Goal: Use online tool/utility: Utilize a website feature to perform a specific function

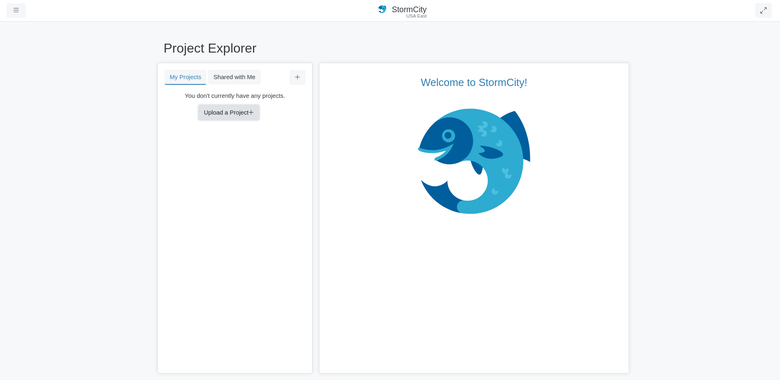
click at [226, 116] on button "Upload a Project" at bounding box center [229, 112] width 60 height 15
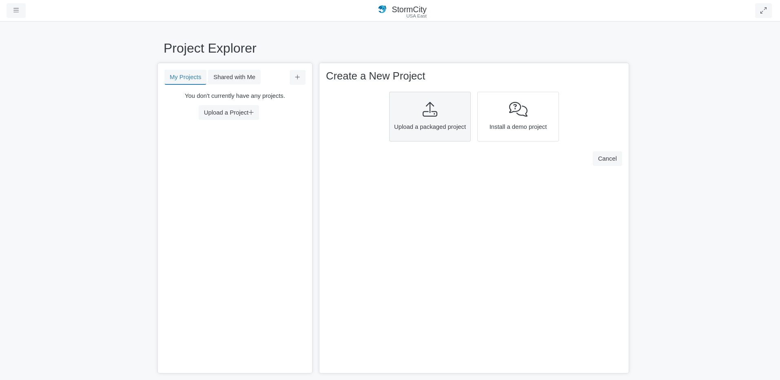
click at [411, 108] on div at bounding box center [430, 110] width 76 height 16
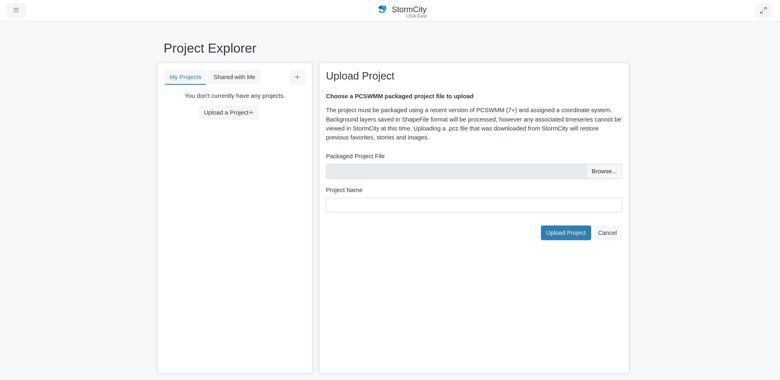
type input "C:\fakepath\Minor_Av Basin_Sept2_2014.pcz"
type input "Minor_Av Basin_Sept2_2014"
click at [576, 233] on span "Upload Project" at bounding box center [566, 233] width 40 height 7
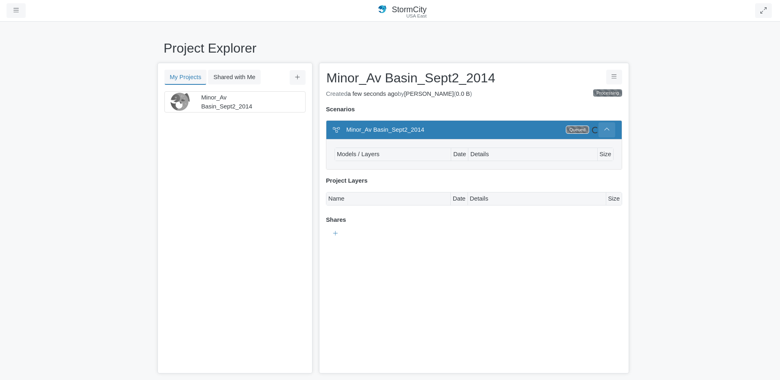
click at [609, 126] on button at bounding box center [606, 129] width 17 height 15
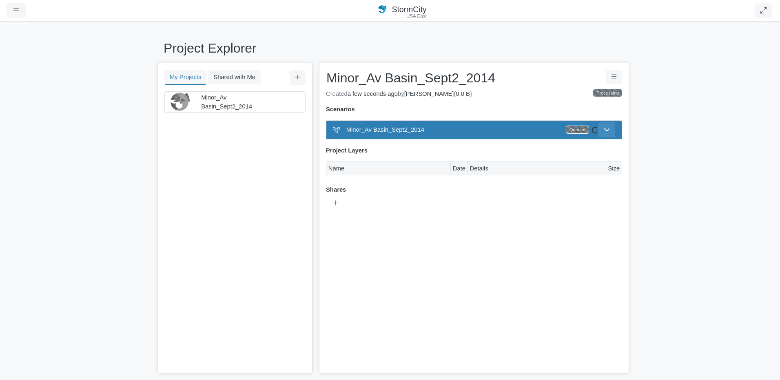
click at [609, 126] on button at bounding box center [606, 129] width 17 height 15
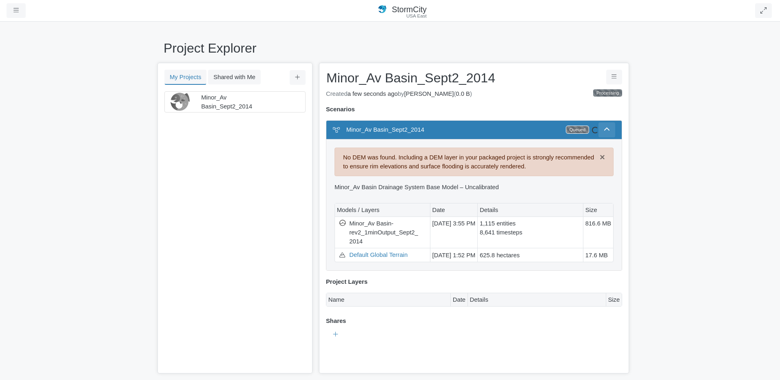
click at [605, 130] on icon at bounding box center [607, 129] width 6 height 6
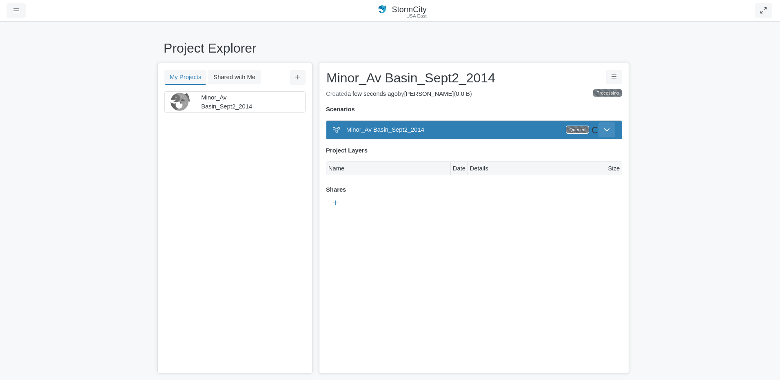
scroll to position [9, 0]
click at [609, 129] on icon at bounding box center [607, 129] width 6 height 6
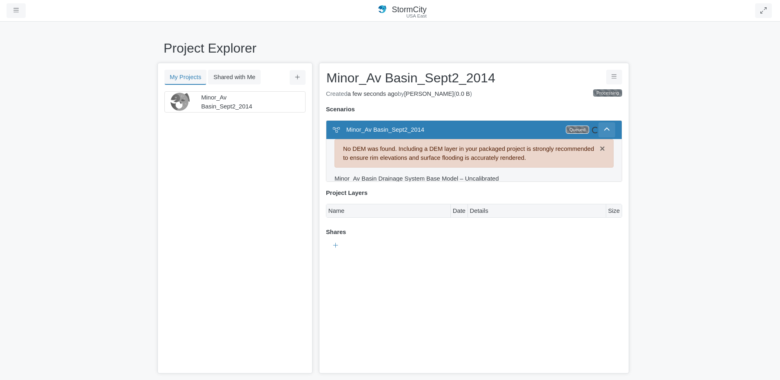
scroll to position [0, 0]
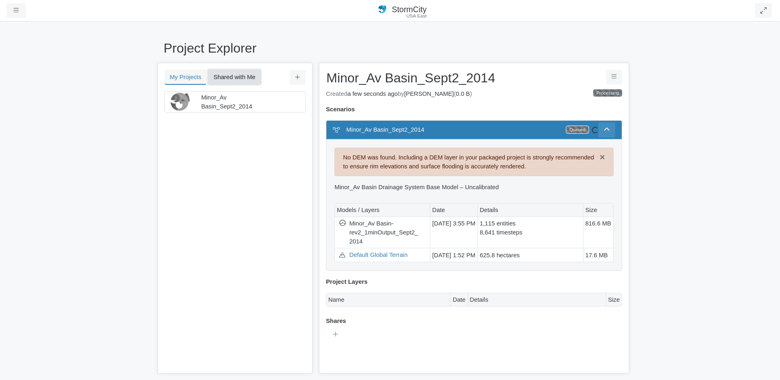
click at [223, 77] on button "Shared with Me" at bounding box center [234, 77] width 53 height 15
click at [175, 76] on button "My Projects" at bounding box center [185, 77] width 42 height 15
click at [215, 106] on span "Minor_Av Basin_Sept2_2014" at bounding box center [226, 102] width 51 height 16
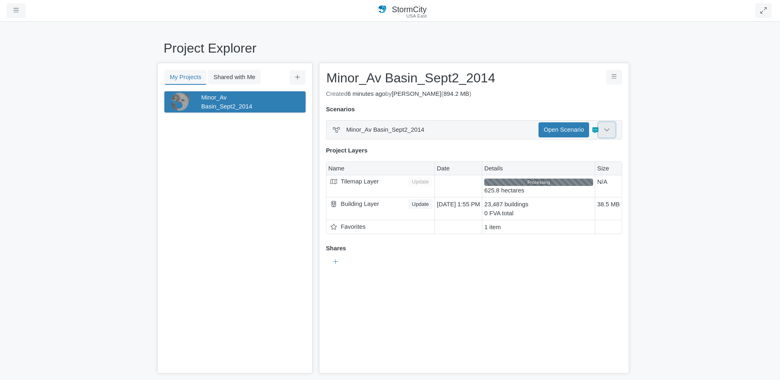
click at [608, 129] on icon at bounding box center [607, 129] width 6 height 6
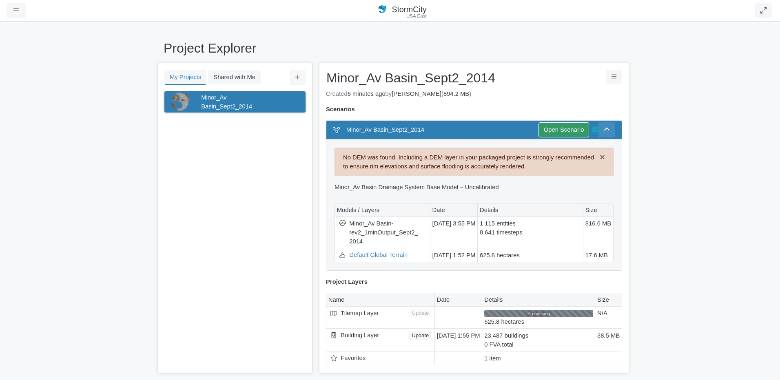
click at [608, 129] on button at bounding box center [606, 129] width 17 height 15
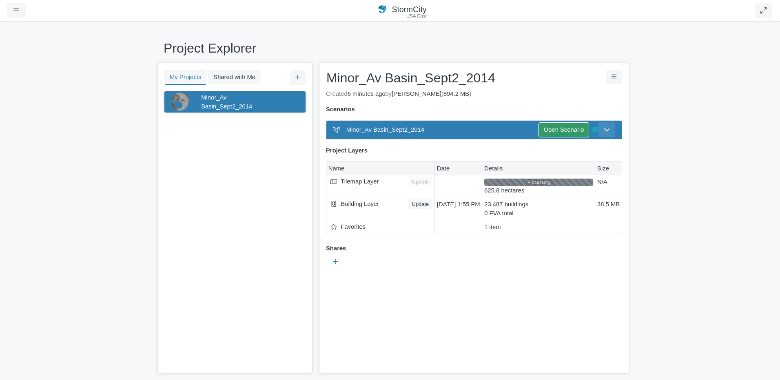
click at [606, 126] on button at bounding box center [606, 129] width 17 height 15
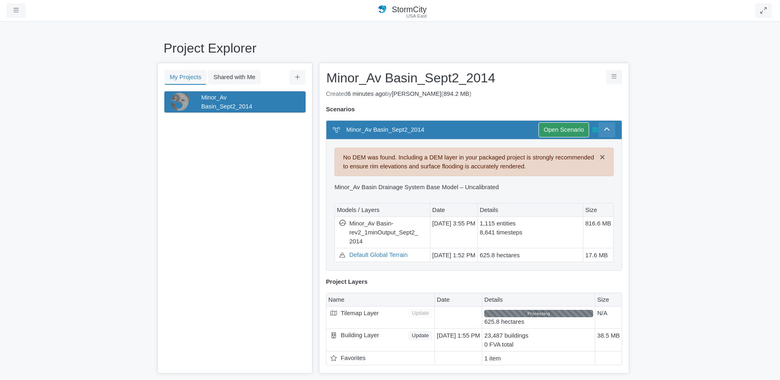
click at [604, 131] on icon at bounding box center [607, 129] width 6 height 6
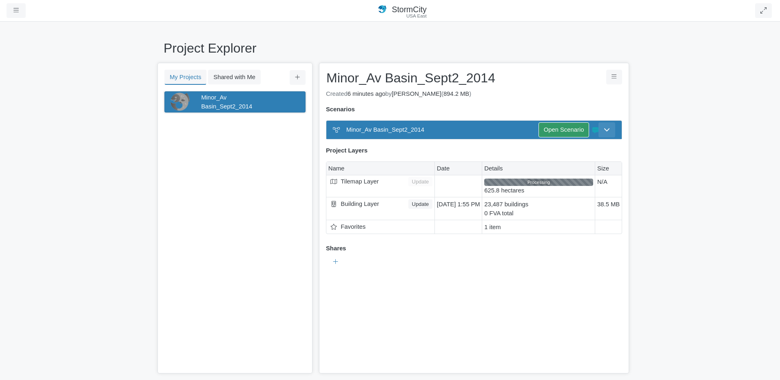
click at [255, 102] on div "Minor_Av Basin_Sept2_2014" at bounding box center [234, 102] width 66 height 18
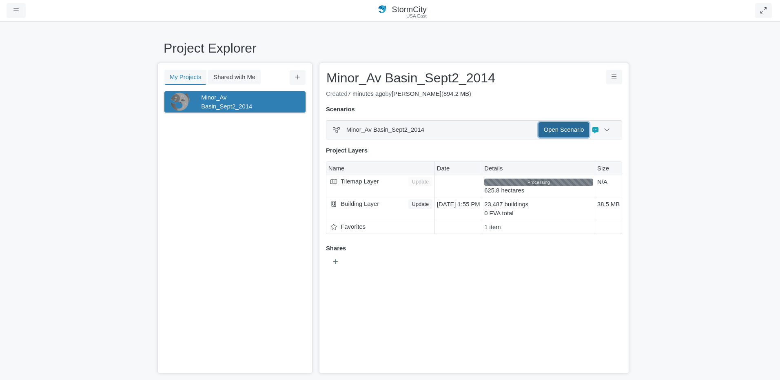
click at [565, 130] on link "Open Scenario" at bounding box center [563, 129] width 51 height 15
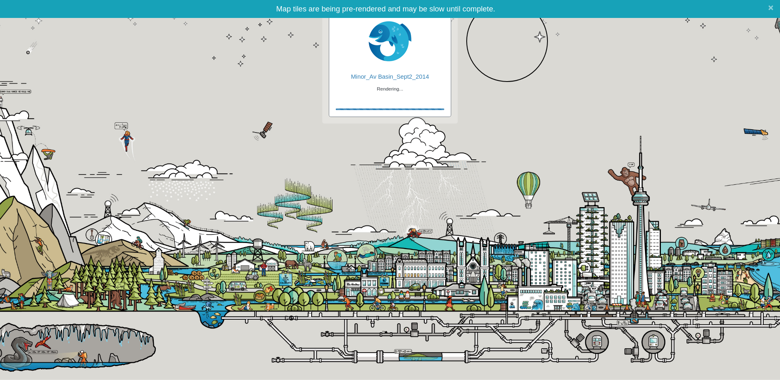
checkbox input "true"
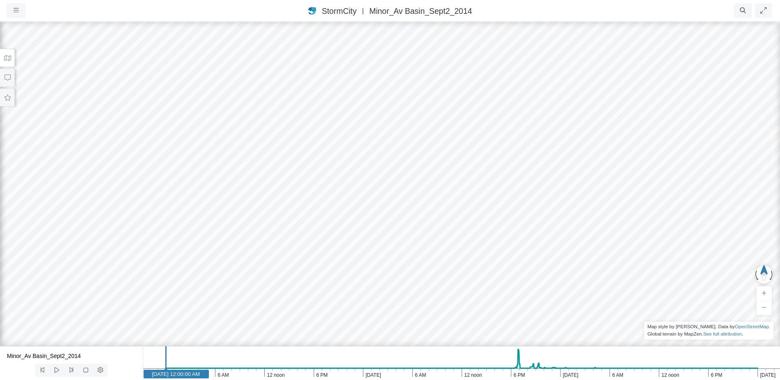
drag, startPoint x: 443, startPoint y: 182, endPoint x: 381, endPoint y: 139, distance: 76.2
click at [381, 139] on div at bounding box center [390, 200] width 780 height 359
drag, startPoint x: 421, startPoint y: 178, endPoint x: 430, endPoint y: 178, distance: 9.4
click at [430, 178] on div at bounding box center [390, 200] width 780 height 359
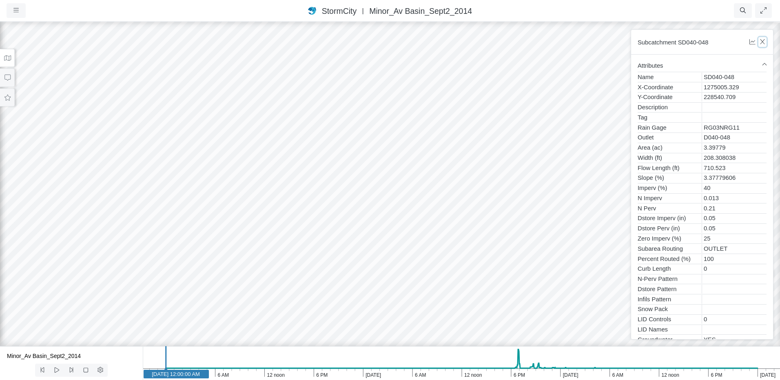
click at [764, 40] on icon "button" at bounding box center [763, 42] width 8 height 6
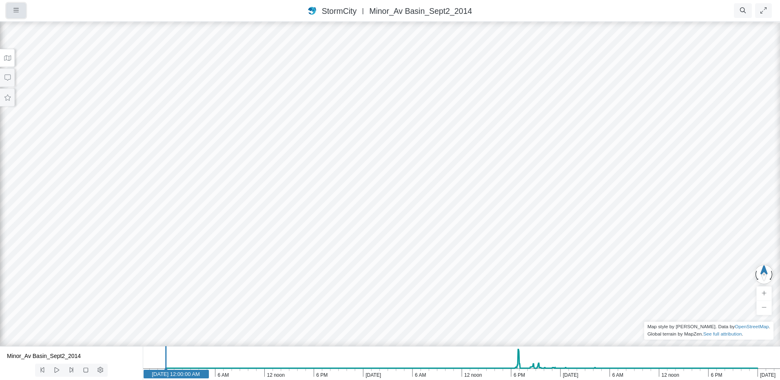
click at [15, 7] on button "button" at bounding box center [16, 10] width 19 height 15
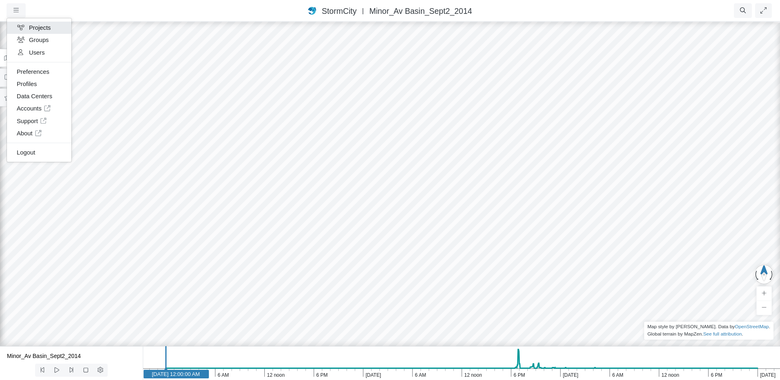
click at [36, 24] on link "Projects" at bounding box center [39, 28] width 64 height 12
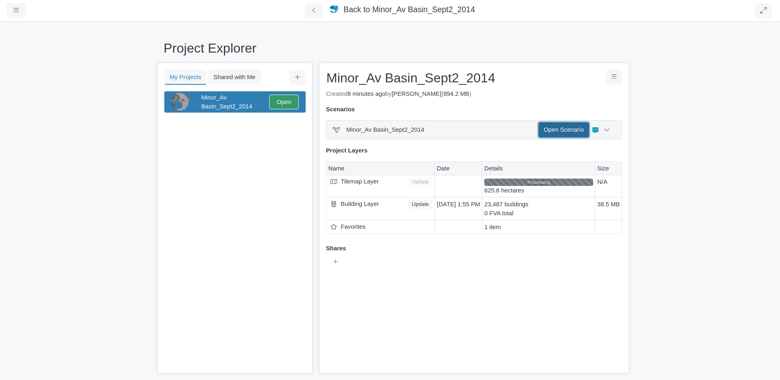
click at [558, 131] on link "Open Scenario" at bounding box center [563, 129] width 51 height 15
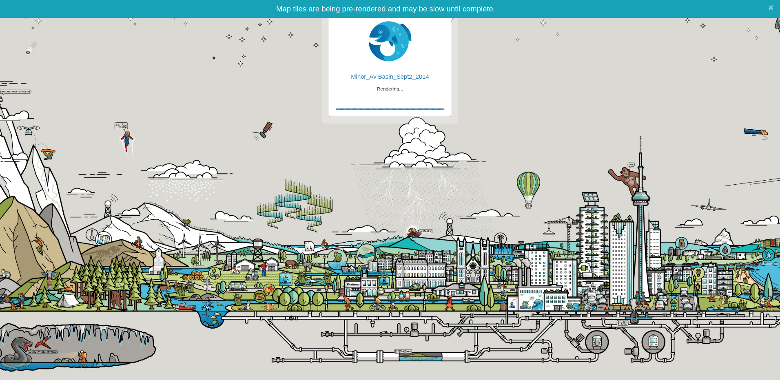
checkbox input "true"
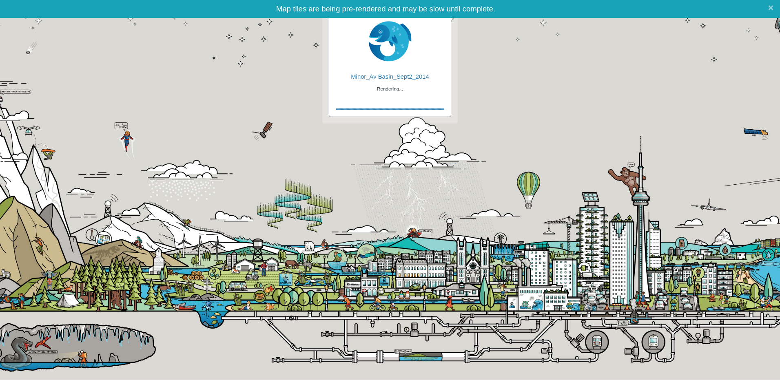
checkbox input "true"
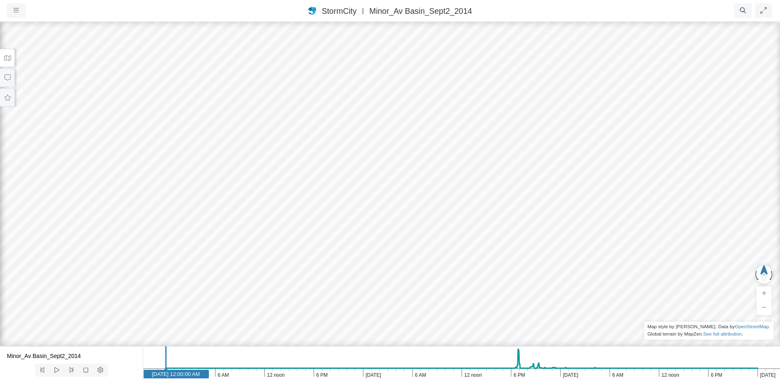
drag, startPoint x: 422, startPoint y: 151, endPoint x: 438, endPoint y: 80, distance: 72.7
click at [438, 80] on div at bounding box center [390, 200] width 780 height 359
drag, startPoint x: 443, startPoint y: 90, endPoint x: 426, endPoint y: 137, distance: 49.7
click at [426, 137] on div at bounding box center [390, 200] width 780 height 359
drag, startPoint x: 425, startPoint y: 134, endPoint x: 387, endPoint y: 156, distance: 44.1
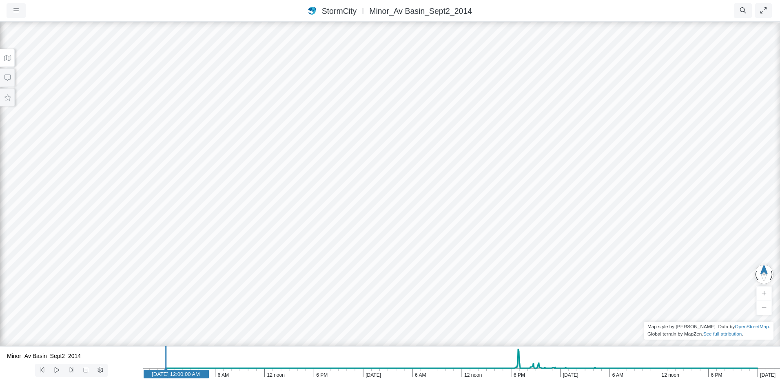
click at [387, 156] on div at bounding box center [390, 200] width 780 height 359
drag, startPoint x: 378, startPoint y: 163, endPoint x: 413, endPoint y: 123, distance: 53.2
click at [413, 123] on div at bounding box center [390, 200] width 780 height 359
click at [9, 59] on icon at bounding box center [7, 57] width 7 height 5
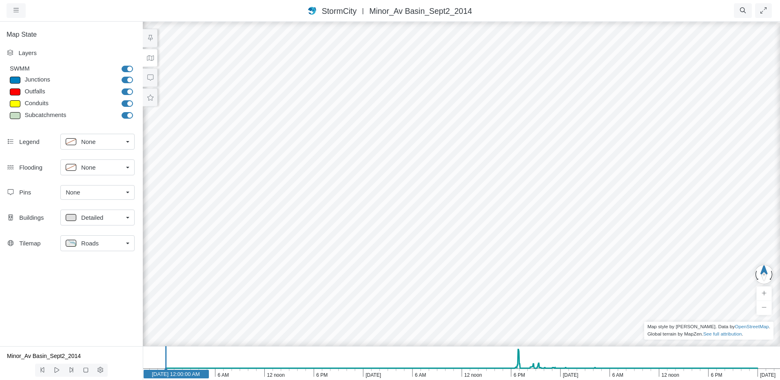
click at [149, 58] on icon at bounding box center [150, 58] width 8 height 6
click at [146, 59] on icon at bounding box center [150, 58] width 8 height 6
click at [153, 40] on button at bounding box center [150, 38] width 15 height 18
click at [147, 38] on icon at bounding box center [150, 38] width 8 height 6
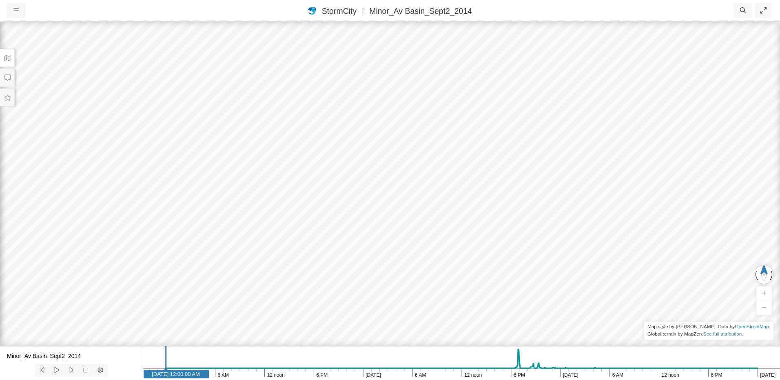
drag, startPoint x: 309, startPoint y: 271, endPoint x: 281, endPoint y: 154, distance: 120.5
click at [281, 154] on div at bounding box center [390, 200] width 780 height 359
click at [261, 128] on div at bounding box center [390, 200] width 780 height 359
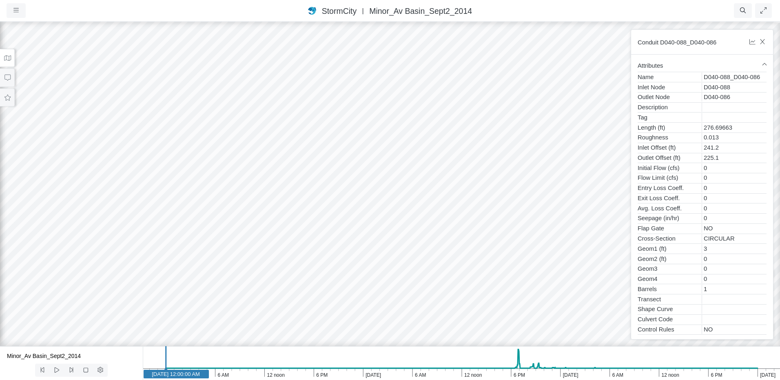
drag, startPoint x: 398, startPoint y: 168, endPoint x: 414, endPoint y: 157, distance: 19.5
click at [414, 157] on div at bounding box center [390, 200] width 780 height 359
click at [257, 87] on div at bounding box center [390, 200] width 780 height 359
click at [763, 43] on icon "button" at bounding box center [762, 41] width 4 height 5
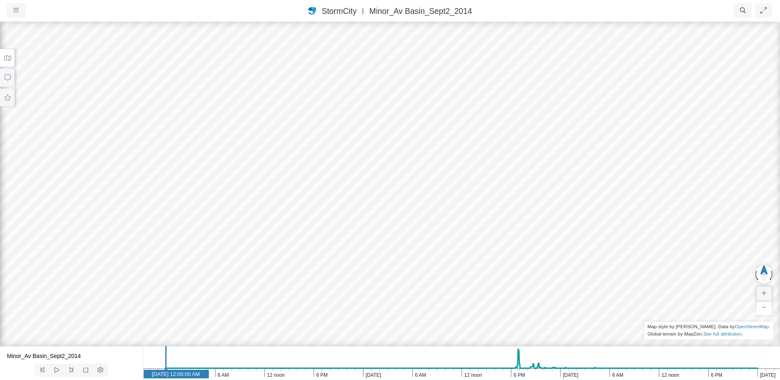
click at [767, 292] on button "button" at bounding box center [764, 293] width 16 height 15
click at [765, 307] on icon "button" at bounding box center [764, 308] width 5 height 6
drag, startPoint x: 765, startPoint y: 274, endPoint x: 761, endPoint y: 267, distance: 7.9
click at [761, 267] on button "button" at bounding box center [764, 274] width 19 height 20
drag, startPoint x: 770, startPoint y: 273, endPoint x: 762, endPoint y: 272, distance: 7.4
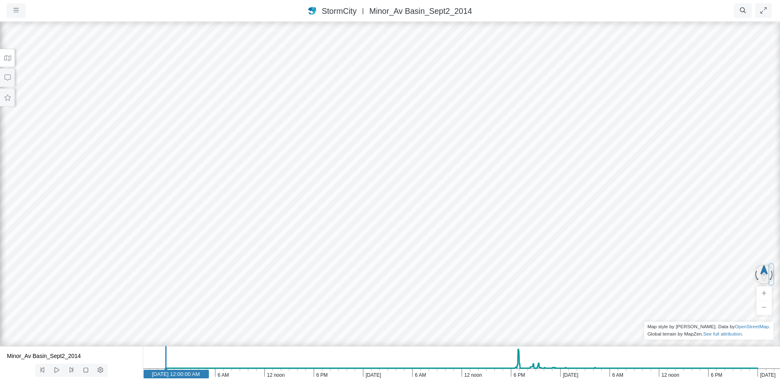
click at [762, 272] on div at bounding box center [764, 289] width 19 height 51
drag, startPoint x: 762, startPoint y: 279, endPoint x: 755, endPoint y: 278, distance: 7.0
click at [755, 278] on div at bounding box center [764, 289] width 19 height 51
drag, startPoint x: 756, startPoint y: 278, endPoint x: 755, endPoint y: 273, distance: 5.4
click at [755, 273] on button "button" at bounding box center [757, 274] width 4 height 20
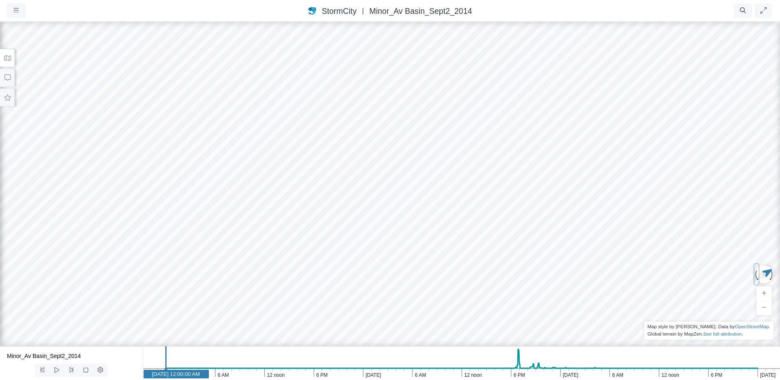
click at [755, 273] on button "button" at bounding box center [757, 274] width 4 height 20
click at [771, 275] on button "button" at bounding box center [771, 274] width 4 height 20
click at [15, 9] on icon "button" at bounding box center [15, 10] width 5 height 6
click at [161, 13] on ul "Resume Clear Overlay Exit Dashboard 46 FPS (1-60) 166.9 MB/4 GB" at bounding box center [441, 10] width 665 height 15
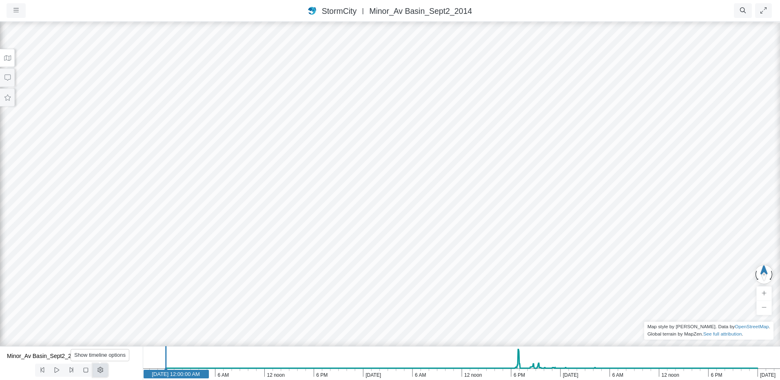
click at [97, 372] on icon at bounding box center [101, 370] width 8 height 6
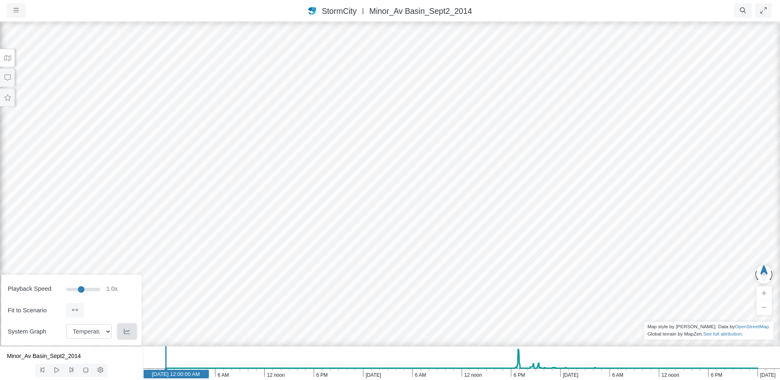
click at [126, 332] on icon "button" at bounding box center [127, 331] width 8 height 6
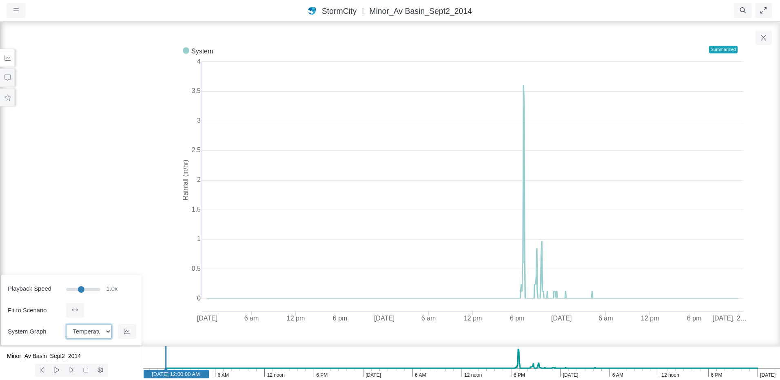
click at [107, 334] on select "Temperature Rainfall Snow depth Losses Runoff Dry weather inflow Groundwater in…" at bounding box center [89, 331] width 46 height 15
click at [66, 324] on select "Temperature Rainfall Snow depth Losses Runoff Dry weather inflow Groundwater in…" at bounding box center [89, 331] width 46 height 15
click at [766, 40] on icon "button" at bounding box center [763, 38] width 4 height 6
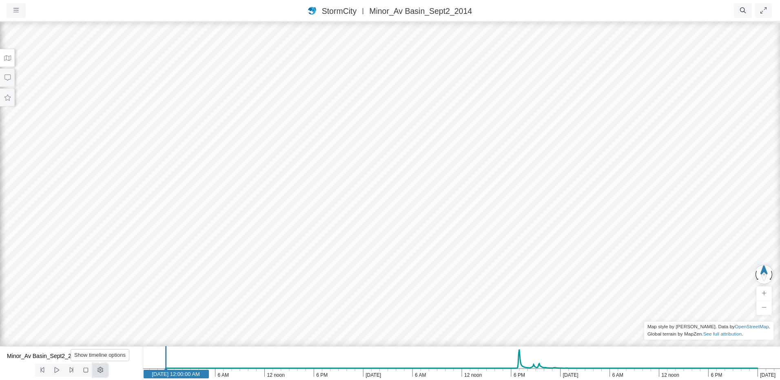
click at [102, 367] on button at bounding box center [100, 370] width 15 height 13
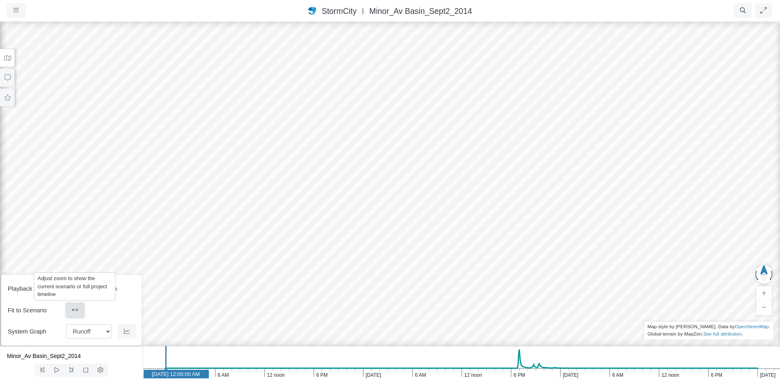
click at [78, 309] on icon at bounding box center [75, 310] width 8 height 6
click at [106, 333] on select "Temperature Rainfall Snow depth Losses Runoff Dry weather inflow Groundwater in…" at bounding box center [89, 331] width 46 height 15
select select "Flooding"
click at [66, 324] on select "Temperature Rainfall Snow depth Losses Runoff Dry weather inflow Groundwater in…" at bounding box center [89, 331] width 46 height 15
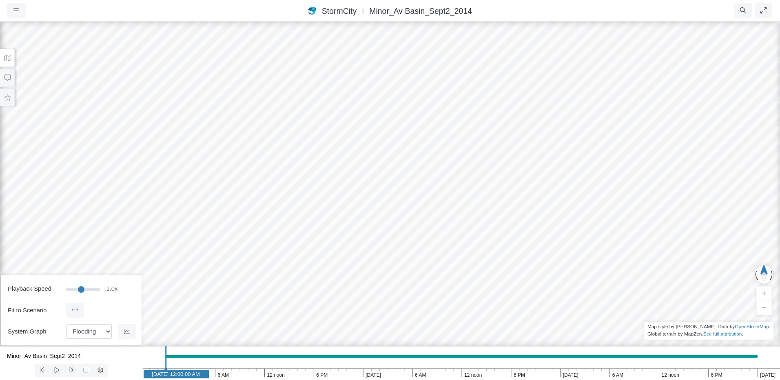
click at [255, 121] on div at bounding box center [390, 200] width 780 height 359
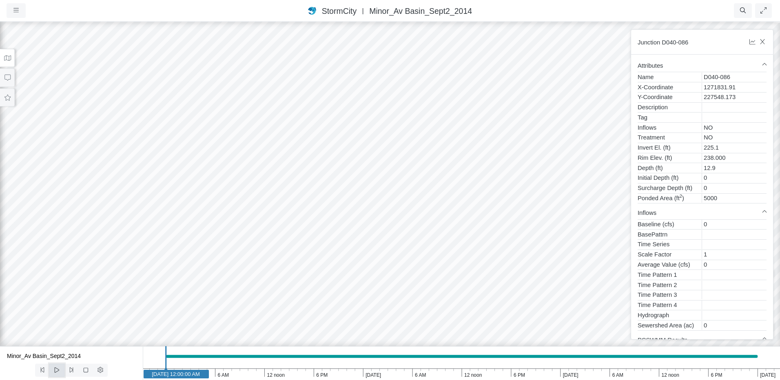
click at [59, 371] on icon at bounding box center [57, 370] width 8 height 6
click at [99, 374] on button at bounding box center [100, 370] width 15 height 13
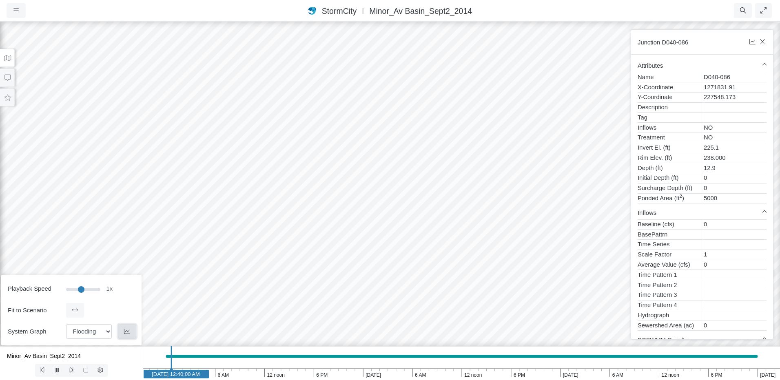
click at [126, 331] on icon "button" at bounding box center [127, 331] width 8 height 6
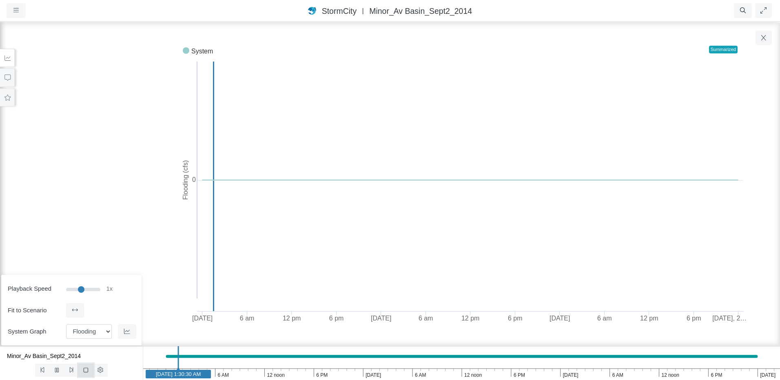
click at [82, 369] on icon at bounding box center [86, 370] width 8 height 6
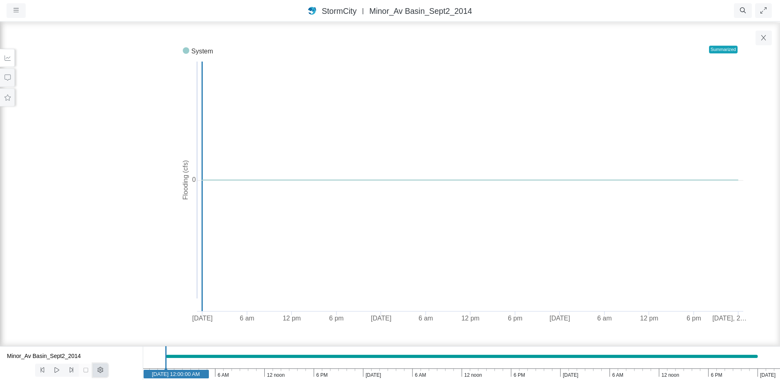
click at [100, 371] on icon at bounding box center [100, 370] width 6 height 6
click at [203, 53] on text "System" at bounding box center [202, 51] width 22 height 7
click at [204, 50] on text "System" at bounding box center [202, 51] width 22 height 7
click at [765, 38] on div "Attributes Please make a selection. Loading..." at bounding box center [702, 184] width 156 height 323
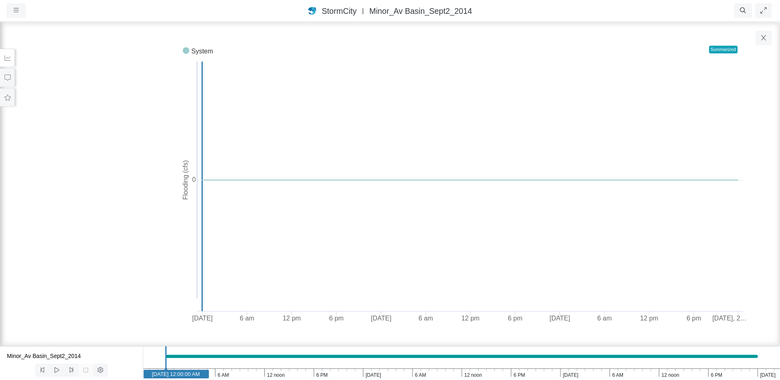
click at [762, 39] on div "Attributes Please make a selection. Loading..." at bounding box center [702, 184] width 156 height 323
click at [99, 369] on icon at bounding box center [101, 370] width 8 height 6
click at [123, 331] on button "button" at bounding box center [127, 331] width 18 height 15
click at [124, 331] on icon "button" at bounding box center [127, 331] width 8 height 6
click at [106, 332] on select "Temperature Rainfall Snow depth Losses Runoff Dry weather inflow Groundwater in…" at bounding box center [89, 331] width 46 height 15
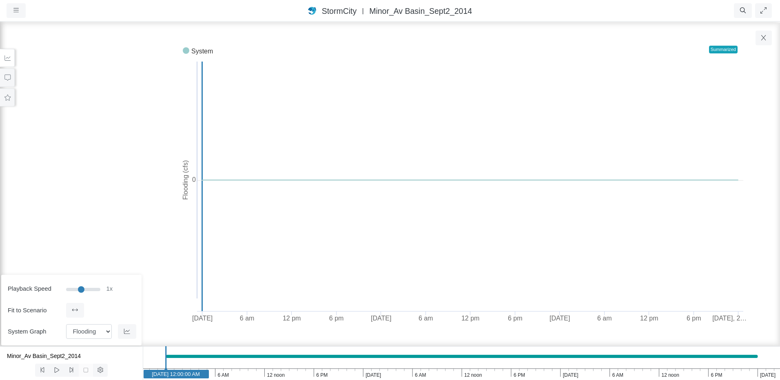
click at [150, 269] on div "Created with Highcharts 9.3.3 Flooding (cfs) System Sep 1, 2014 6 am 12 pm 6 pm…" at bounding box center [390, 184] width 715 height 289
click at [4, 78] on icon at bounding box center [7, 78] width 6 height 6
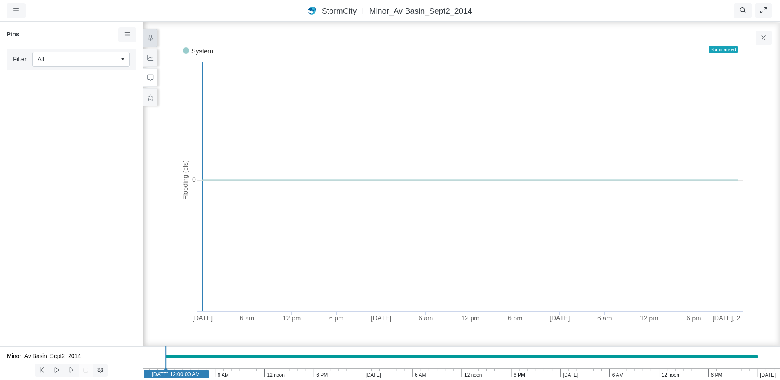
click at [151, 78] on icon at bounding box center [150, 78] width 8 height 6
click at [151, 35] on icon at bounding box center [150, 38] width 8 height 6
click at [150, 38] on icon at bounding box center [150, 38] width 8 height 6
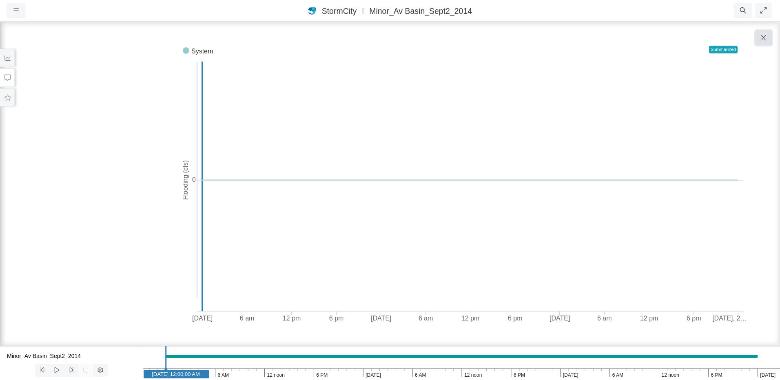
click at [765, 37] on button "button" at bounding box center [763, 38] width 16 height 15
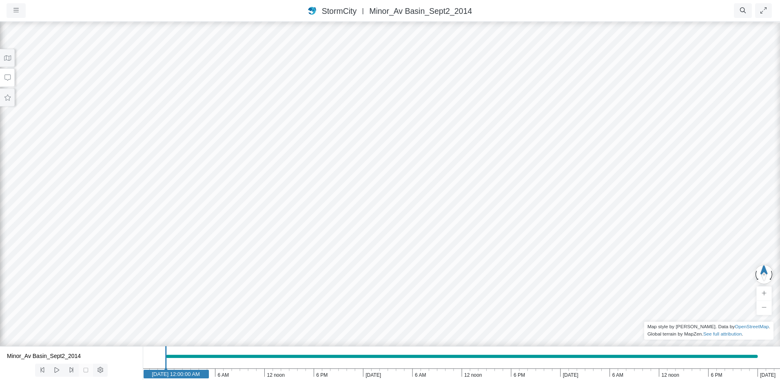
drag, startPoint x: 272, startPoint y: 159, endPoint x: 240, endPoint y: 231, distance: 78.7
click at [240, 231] on div at bounding box center [390, 200] width 780 height 359
drag, startPoint x: 259, startPoint y: 201, endPoint x: 260, endPoint y: 229, distance: 27.7
click at [260, 229] on div at bounding box center [390, 200] width 780 height 359
drag, startPoint x: 259, startPoint y: 196, endPoint x: 280, endPoint y: 225, distance: 35.3
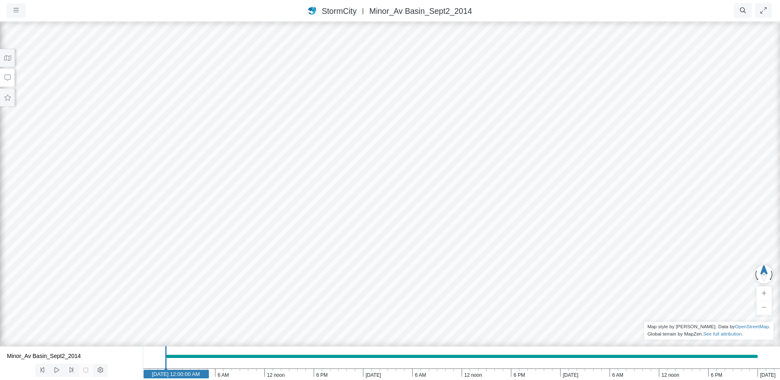
click at [280, 225] on div at bounding box center [390, 200] width 780 height 359
click at [428, 7] on span "Minor_Av Basin_Sept2_2014" at bounding box center [420, 11] width 103 height 9
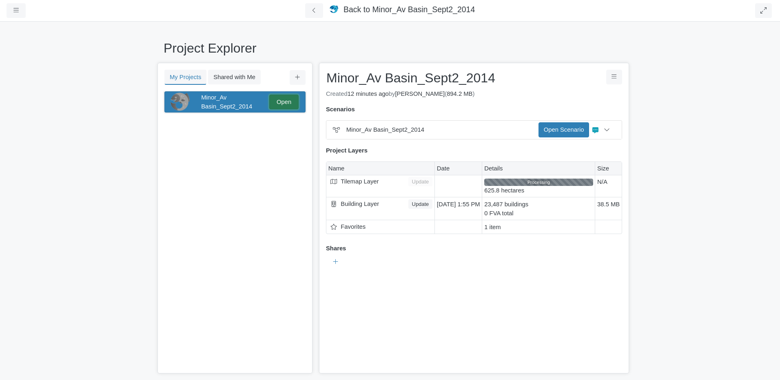
click at [275, 104] on link "Open" at bounding box center [283, 102] width 29 height 15
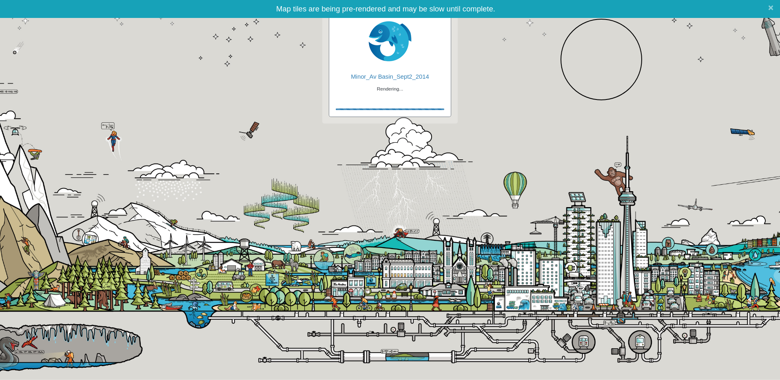
checkbox input "true"
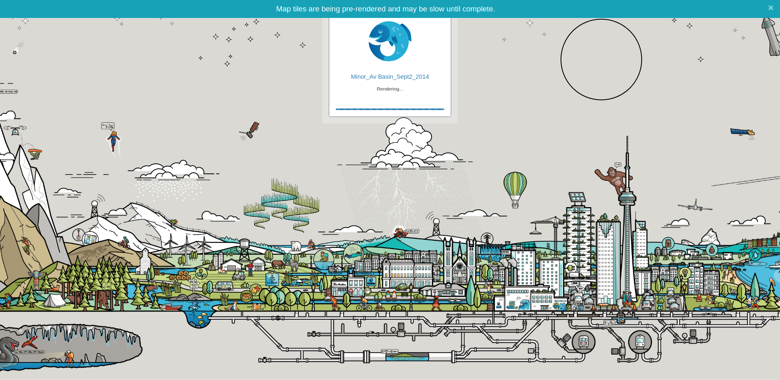
checkbox input "true"
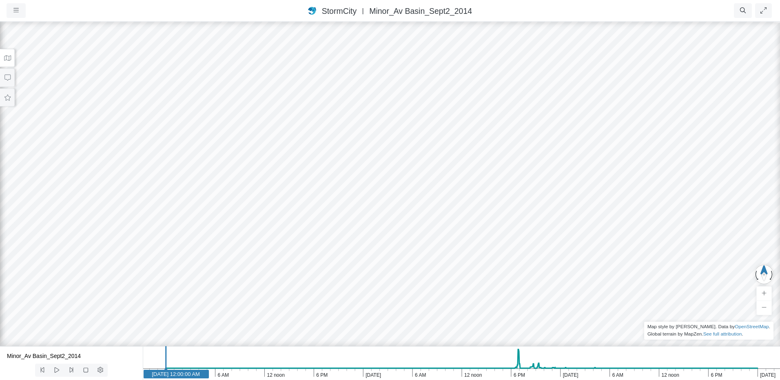
drag, startPoint x: 381, startPoint y: 196, endPoint x: 365, endPoint y: 126, distance: 71.2
click at [365, 126] on div at bounding box center [390, 200] width 780 height 359
click at [100, 372] on icon at bounding box center [101, 370] width 8 height 6
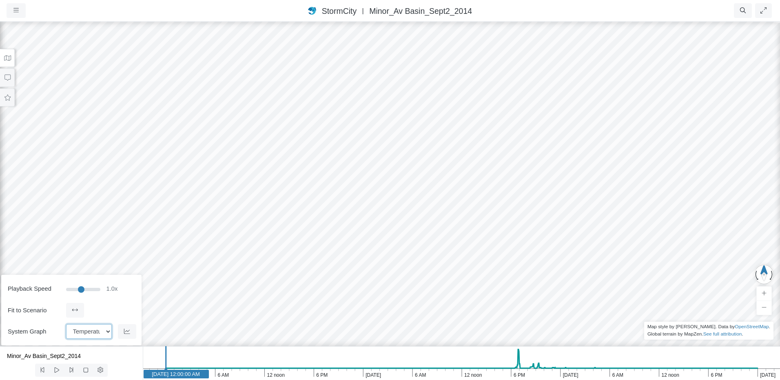
click at [106, 332] on select "Temperature Rainfall Snow depth Losses Runoff Dry weather inflow Groundwater in…" at bounding box center [89, 331] width 46 height 15
click at [105, 332] on select "Temperature Rainfall Snow depth Losses Runoff Dry weather inflow Groundwater in…" at bounding box center [89, 331] width 46 height 15
click at [301, 202] on div at bounding box center [390, 200] width 780 height 359
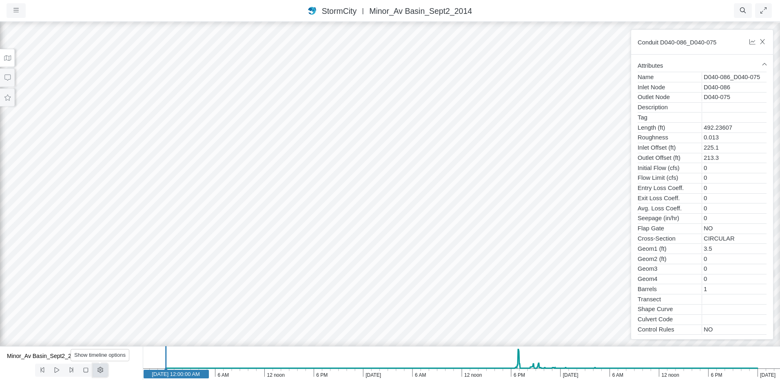
click at [97, 370] on icon at bounding box center [101, 370] width 8 height 6
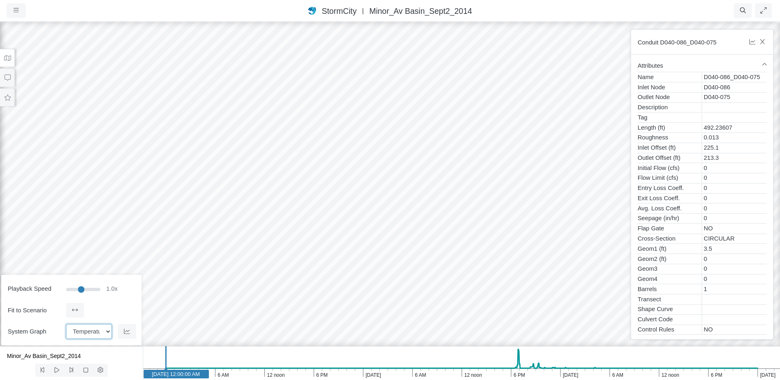
click at [106, 333] on select "Temperature Rainfall Snow depth Losses Runoff Dry weather inflow Groundwater in…" at bounding box center [89, 331] width 46 height 15
drag, startPoint x: 166, startPoint y: 363, endPoint x: 510, endPoint y: 367, distance: 343.9
click at [509, 367] on line at bounding box center [509, 361] width 0 height 30
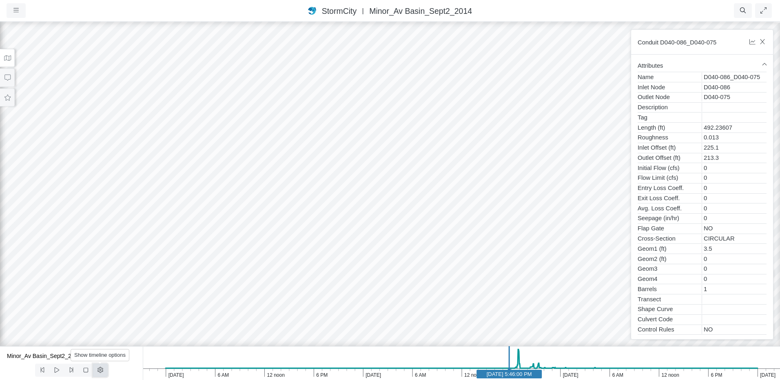
click at [99, 374] on button at bounding box center [100, 370] width 15 height 13
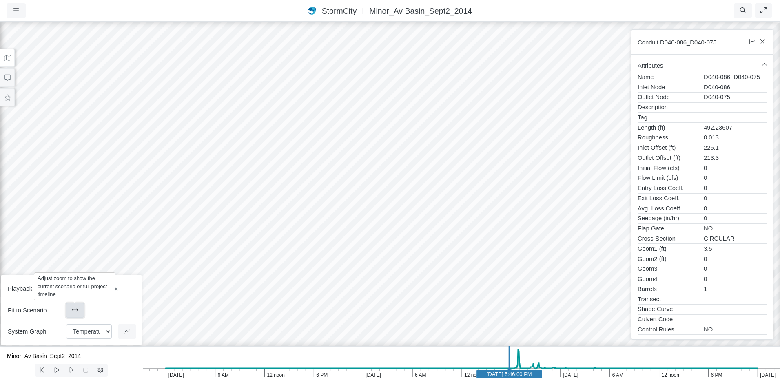
click at [73, 308] on icon at bounding box center [75, 310] width 8 height 6
click at [57, 370] on icon at bounding box center [57, 370] width 8 height 6
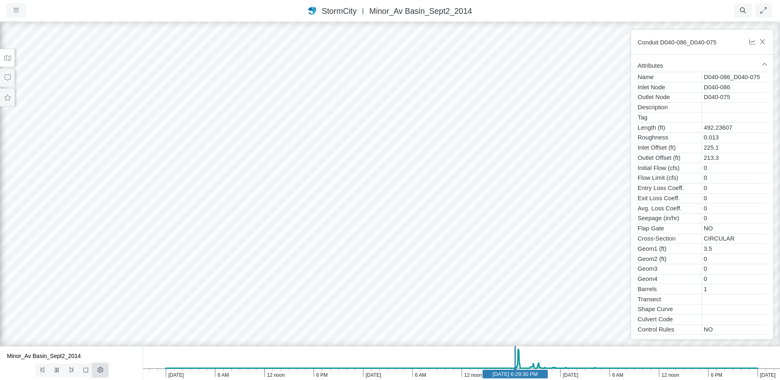
click at [97, 372] on icon at bounding box center [101, 370] width 8 height 6
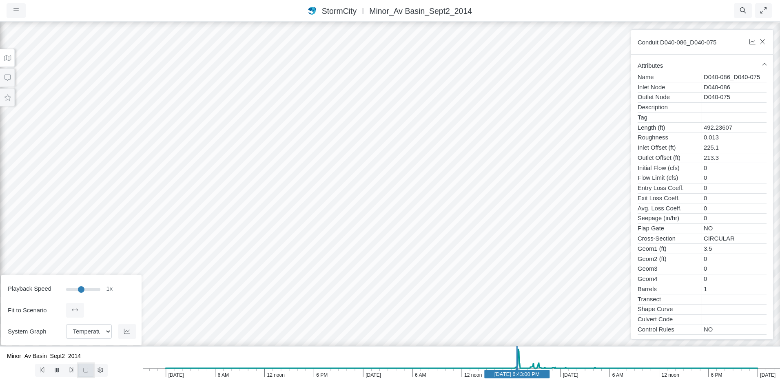
click at [85, 371] on icon at bounding box center [86, 370] width 8 height 6
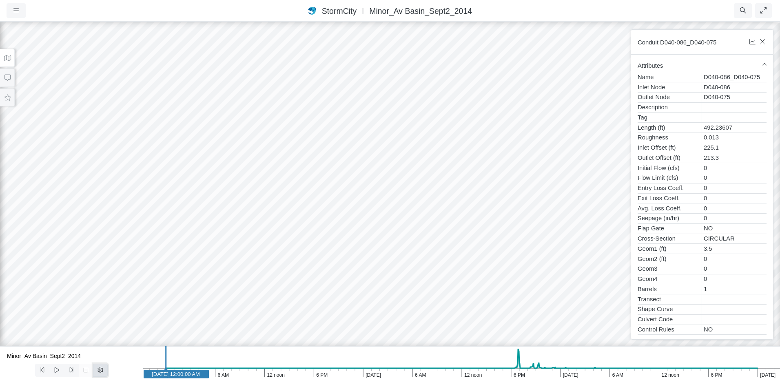
click at [104, 372] on icon at bounding box center [101, 370] width 8 height 6
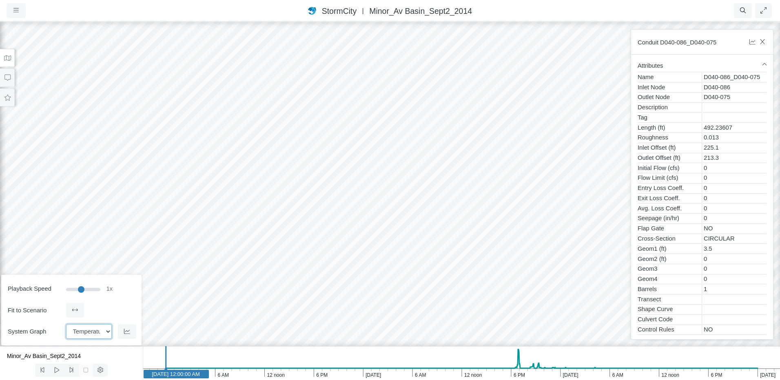
click at [104, 331] on select "Temperature Rainfall Snow depth Losses Runoff Dry weather inflow Groundwater in…" at bounding box center [89, 331] width 46 height 15
select select "Flooding"
click at [66, 324] on select "Temperature Rainfall Snow depth Losses Runoff Dry weather inflow Groundwater in…" at bounding box center [89, 331] width 46 height 15
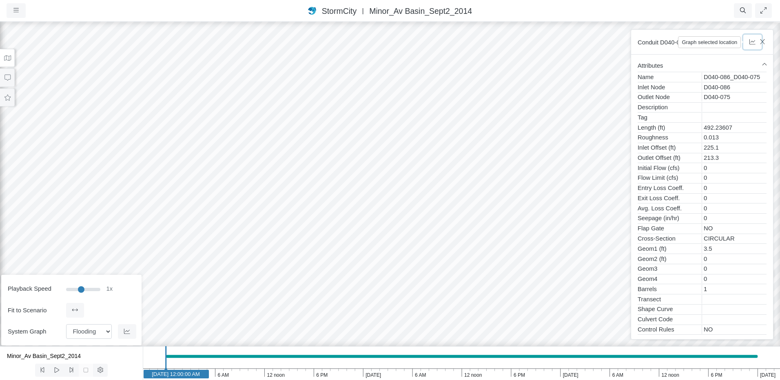
click at [760, 44] on button "button" at bounding box center [752, 42] width 18 height 15
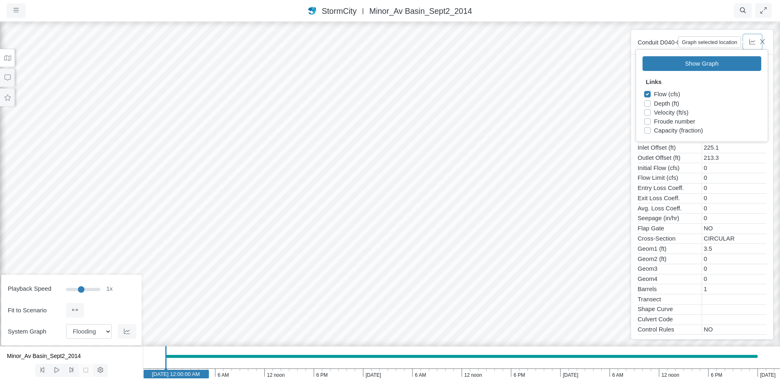
click at [759, 40] on button "button" at bounding box center [752, 42] width 18 height 15
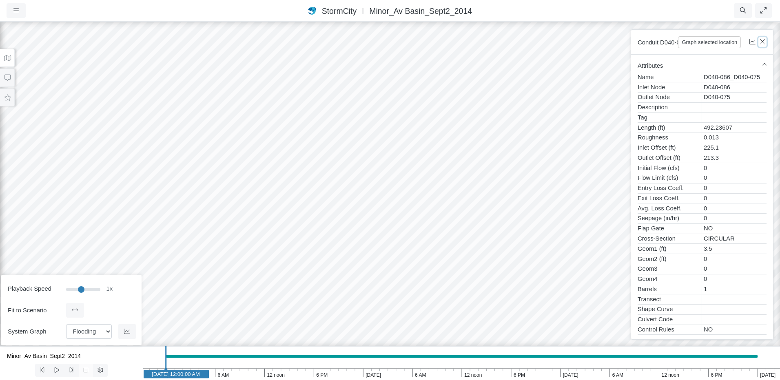
click at [762, 41] on icon "button" at bounding box center [763, 42] width 8 height 6
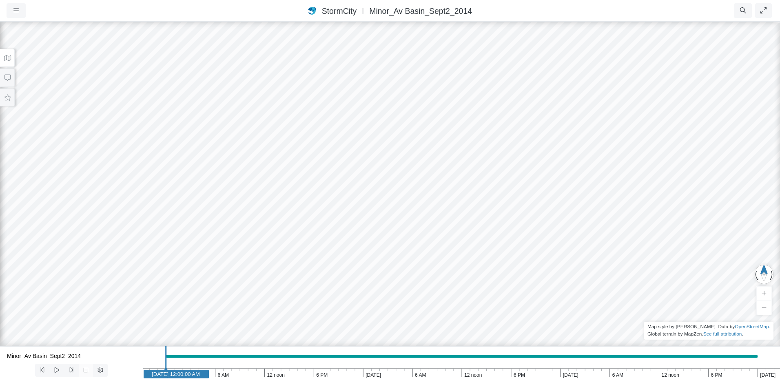
click at [250, 215] on div at bounding box center [390, 200] width 780 height 359
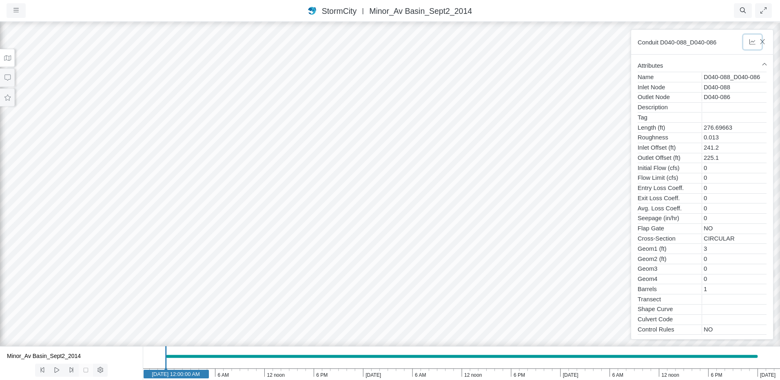
click at [753, 42] on icon "button" at bounding box center [752, 41] width 6 height 5
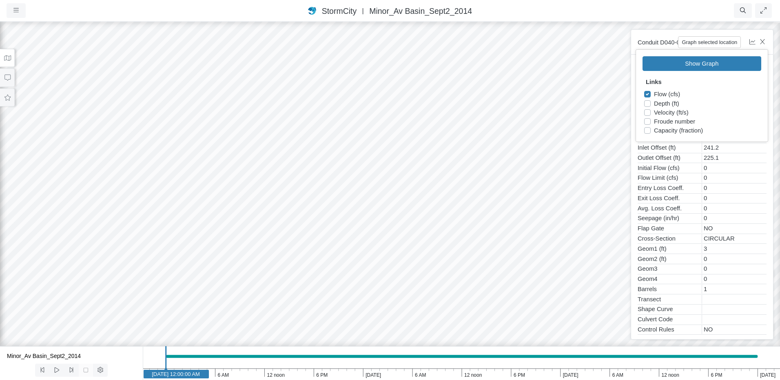
click at [664, 93] on label "Flow (cfs)" at bounding box center [667, 94] width 26 height 9
click at [651, 93] on input "Flow (cfs)" at bounding box center [647, 94] width 7 height 8
click at [664, 93] on label "Flow (cfs)" at bounding box center [667, 94] width 26 height 9
click at [651, 93] on input "Flow (cfs)" at bounding box center [647, 94] width 7 height 8
checkbox input "true"
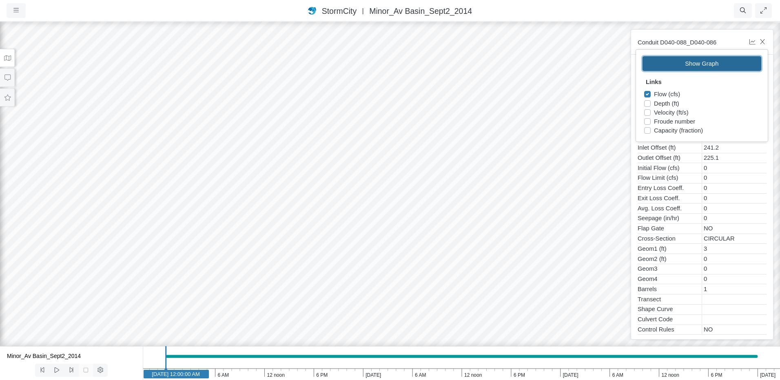
click at [696, 64] on button "Show Graph" at bounding box center [701, 63] width 119 height 15
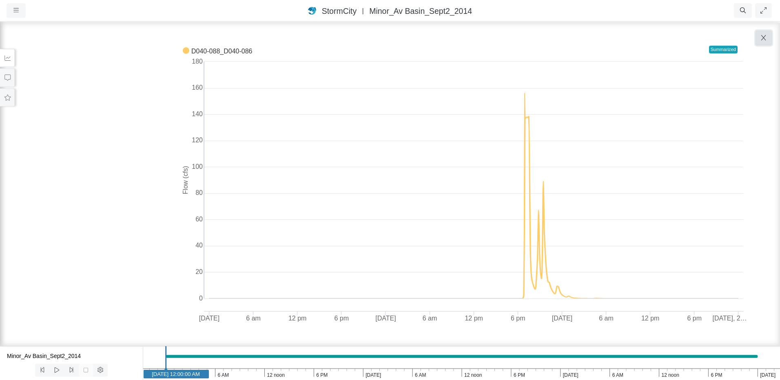
click at [763, 39] on icon "button" at bounding box center [763, 38] width 4 height 6
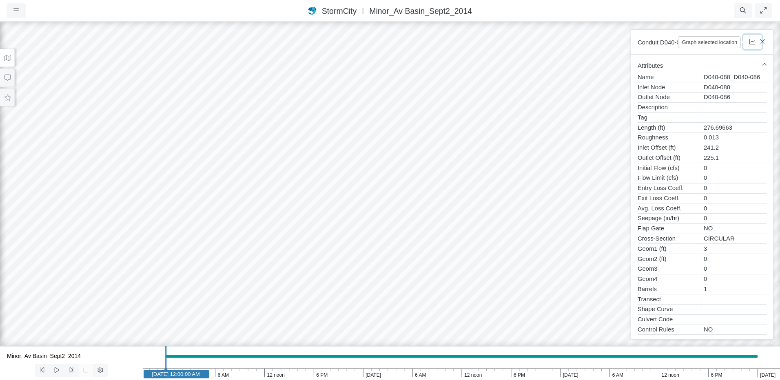
click at [749, 44] on icon "button" at bounding box center [753, 42] width 8 height 6
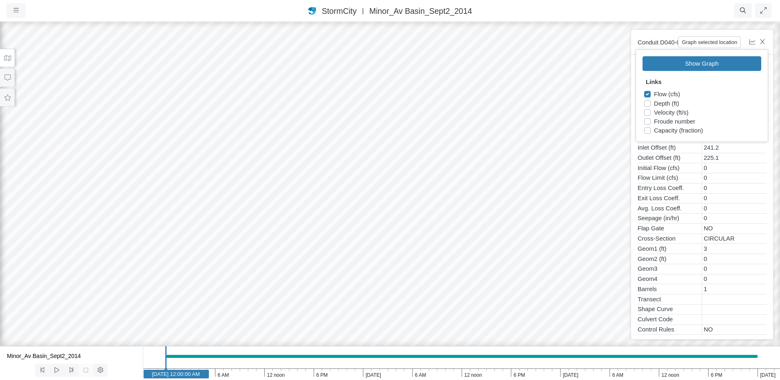
click at [725, 45] on div "Graph selected location" at bounding box center [709, 42] width 63 height 12
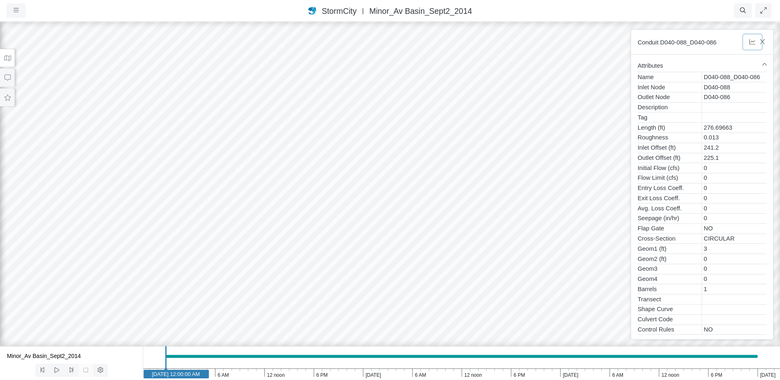
click at [750, 41] on icon "button" at bounding box center [753, 42] width 8 height 6
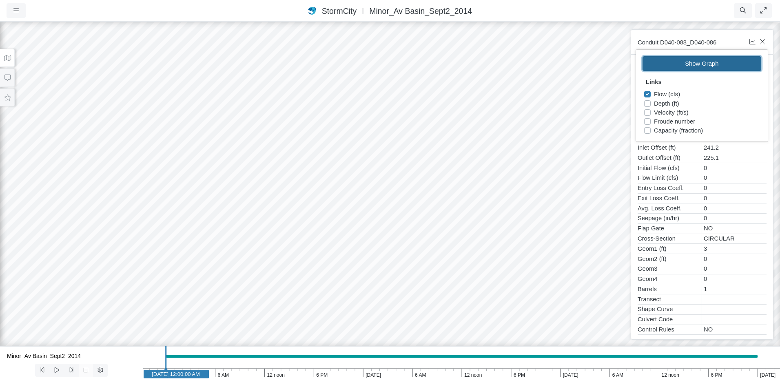
click at [704, 66] on button "Show Graph" at bounding box center [701, 63] width 119 height 15
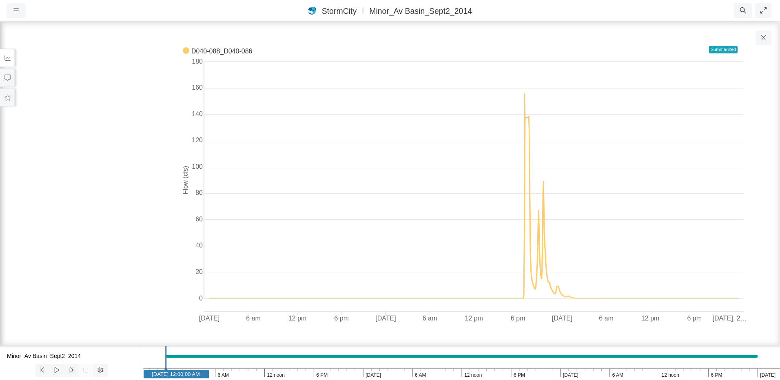
click at [716, 47] on div "Summarized" at bounding box center [723, 50] width 29 height 8
click at [102, 373] on icon at bounding box center [101, 370] width 8 height 6
click at [106, 333] on select "Temperature Rainfall Snow depth Losses Runoff Dry weather inflow Groundwater in…" at bounding box center [89, 331] width 46 height 15
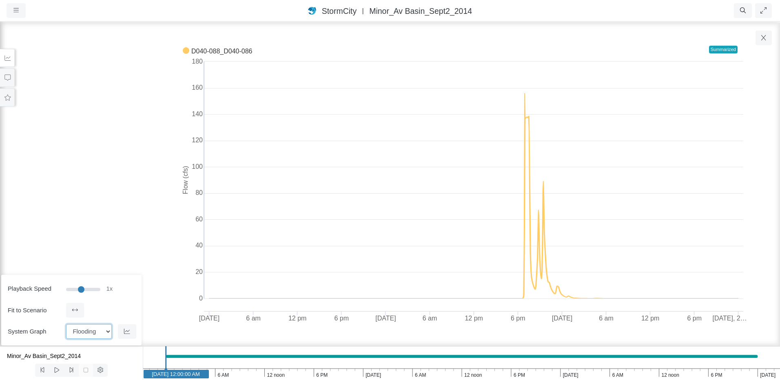
click at [106, 333] on select "Temperature Rainfall Snow depth Losses Runoff Dry weather inflow Groundwater in…" at bounding box center [89, 331] width 46 height 15
click at [763, 40] on icon "button" at bounding box center [763, 38] width 4 height 6
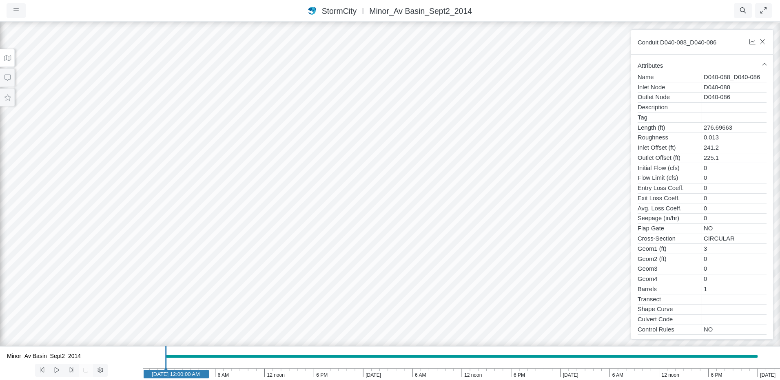
click at [239, 217] on div at bounding box center [390, 200] width 780 height 359
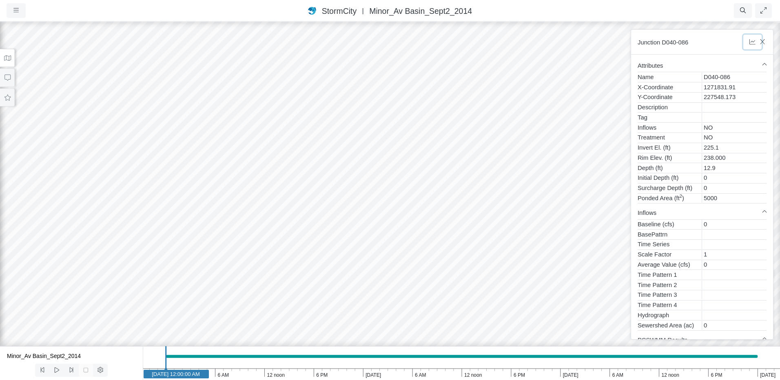
click at [754, 43] on icon "button" at bounding box center [753, 42] width 8 height 6
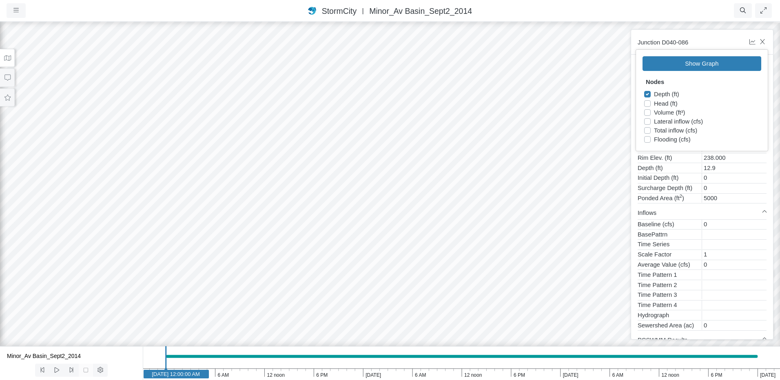
click at [660, 137] on label "Flooding (cfs)" at bounding box center [672, 139] width 37 height 9
click at [651, 137] on input "Flooding (cfs)" at bounding box center [647, 139] width 7 height 8
checkbox input "true"
click at [732, 65] on button "Show Graph" at bounding box center [701, 63] width 119 height 15
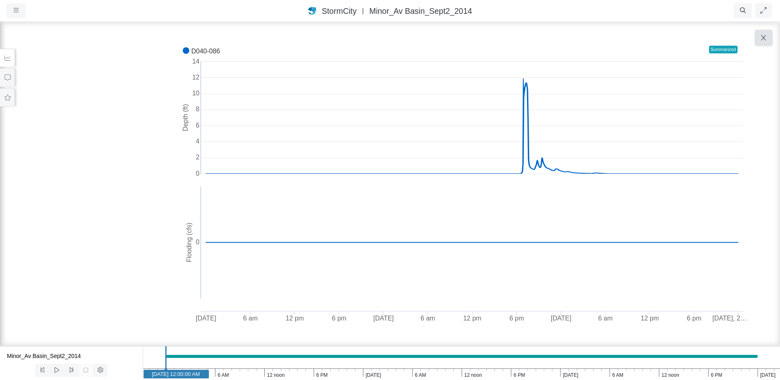
click at [760, 37] on button "button" at bounding box center [763, 38] width 16 height 15
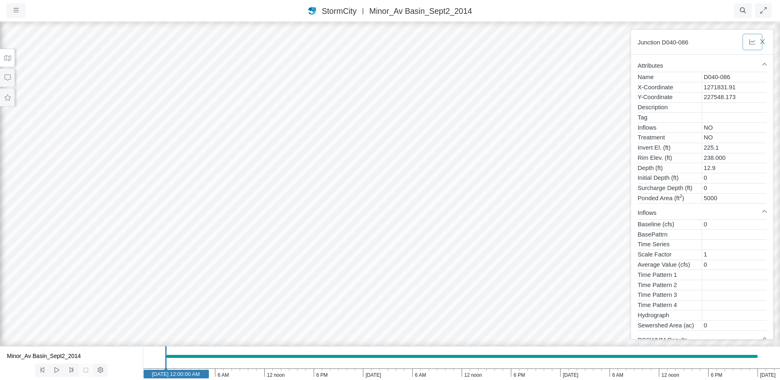
click at [750, 41] on icon "button" at bounding box center [753, 42] width 8 height 6
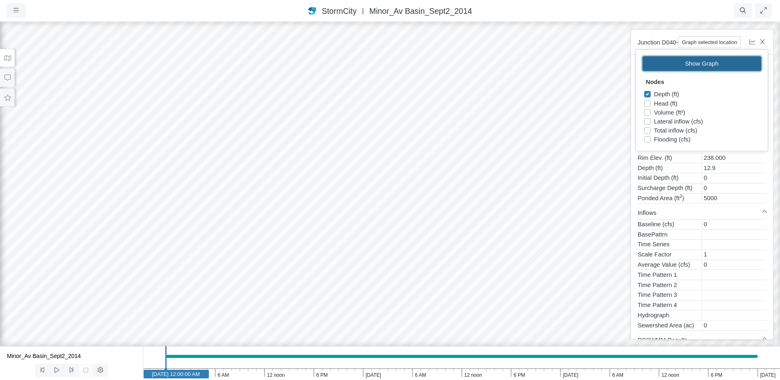
click at [716, 63] on button "Show Graph" at bounding box center [701, 63] width 119 height 15
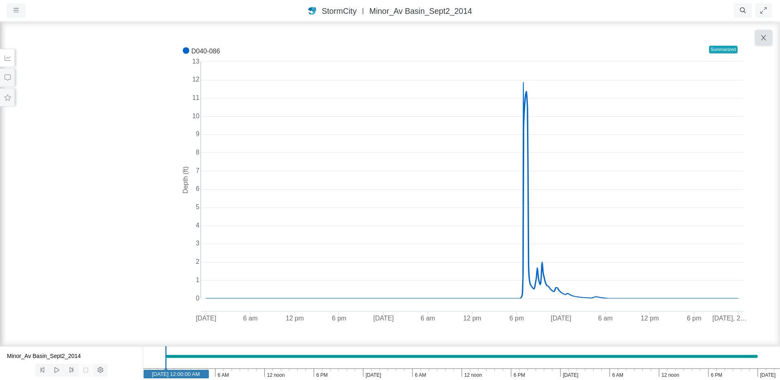
click at [760, 35] on button "button" at bounding box center [763, 38] width 16 height 15
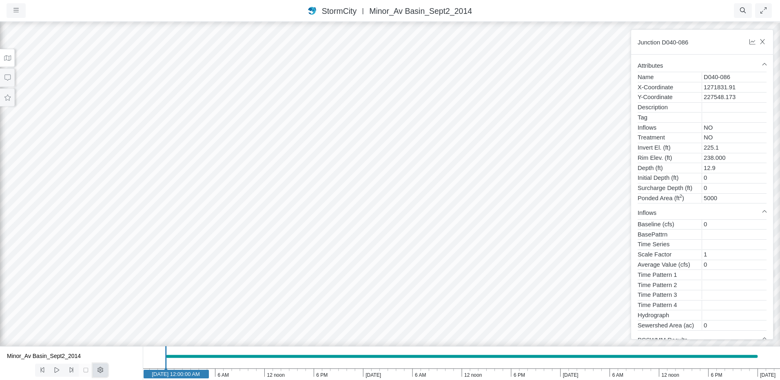
click at [101, 368] on icon at bounding box center [101, 370] width 8 height 6
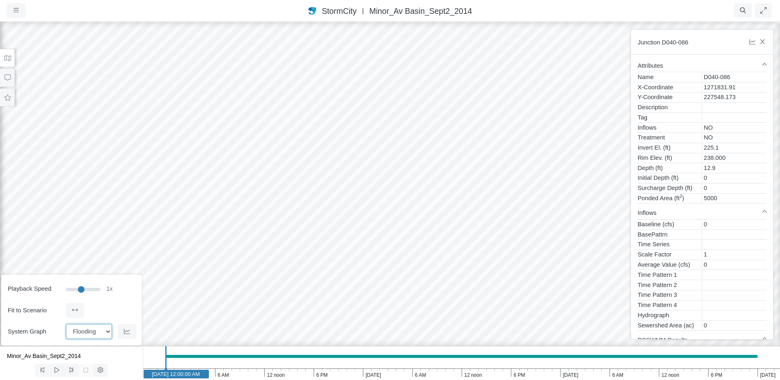
click at [107, 333] on select "Temperature Rainfall Snow depth Losses Runoff Dry weather inflow Groundwater in…" at bounding box center [89, 331] width 46 height 15
click at [66, 324] on select "Temperature Rainfall Snow depth Losses Runoff Dry weather inflow Groundwater in…" at bounding box center [89, 331] width 46 height 15
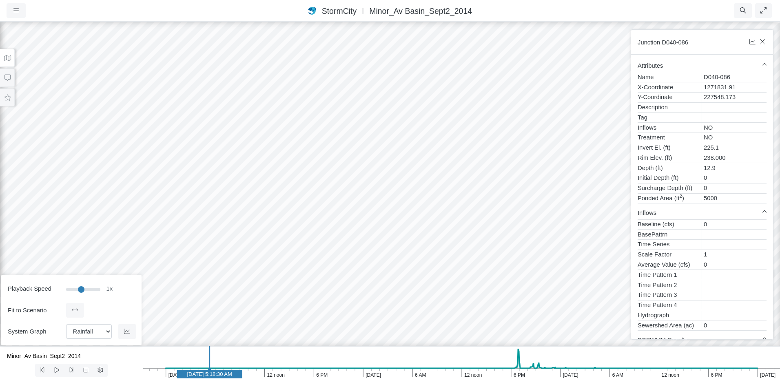
drag, startPoint x: 164, startPoint y: 359, endPoint x: 210, endPoint y: 357, distance: 45.7
click at [210, 357] on line at bounding box center [210, 361] width 0 height 30
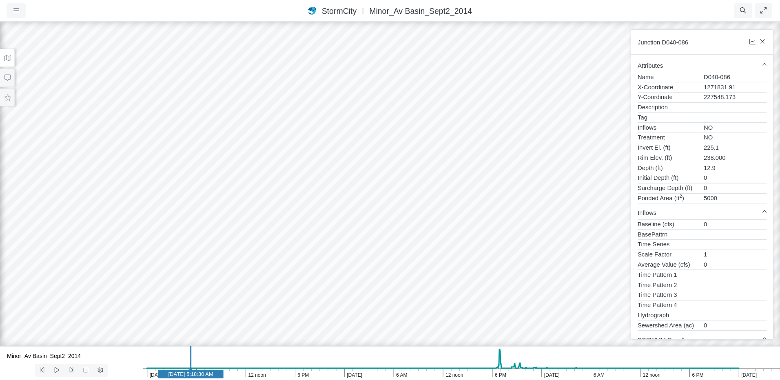
drag, startPoint x: 210, startPoint y: 360, endPoint x: 191, endPoint y: 360, distance: 18.8
click at [191, 360] on line at bounding box center [191, 361] width 0 height 30
drag, startPoint x: 195, startPoint y: 377, endPoint x: 501, endPoint y: 366, distance: 305.8
click at [501, 366] on icon "6 AM Sep 4, 2014 6 PM 12 noon 6 AM Sep 3, 2014 6 PM 12 noon 6 AM Sep 2, 2014 6 …" at bounding box center [461, 363] width 637 height 34
click at [58, 370] on icon at bounding box center [57, 370] width 8 height 6
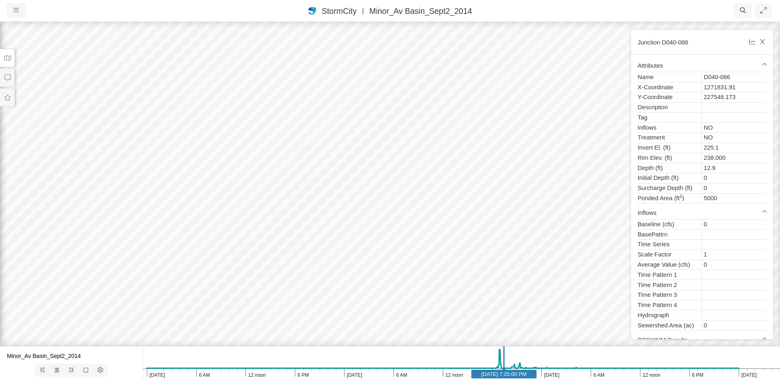
drag, startPoint x: 112, startPoint y: 228, endPoint x: 282, endPoint y: 224, distance: 170.6
click at [282, 224] on div at bounding box center [390, 200] width 780 height 359
click at [98, 371] on icon at bounding box center [100, 370] width 6 height 6
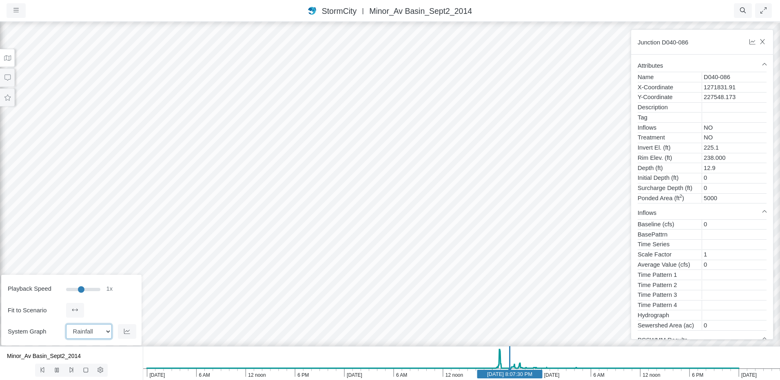
click at [107, 334] on select "Temperature Rainfall Snow depth Losses Runoff Dry weather inflow Groundwater in…" at bounding box center [89, 331] width 46 height 15
click at [66, 324] on select "Temperature Rainfall Snow depth Losses Runoff Dry weather inflow Groundwater in…" at bounding box center [89, 331] width 46 height 15
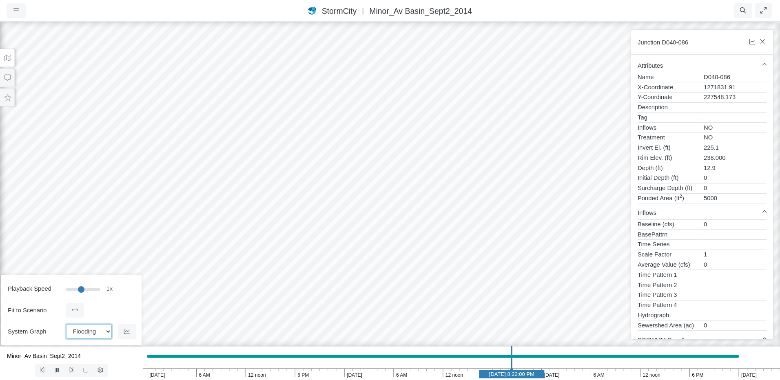
click at [100, 336] on select "Temperature Rainfall Snow depth Losses Runoff Dry weather inflow Groundwater in…" at bounding box center [89, 331] width 46 height 15
select select "Runoff"
click at [66, 324] on select "Temperature Rainfall Snow depth Losses Runoff Dry weather inflow Groundwater in…" at bounding box center [89, 331] width 46 height 15
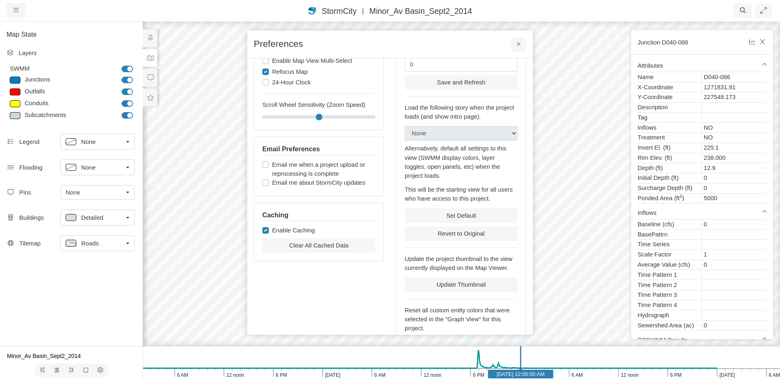
scroll to position [114, 0]
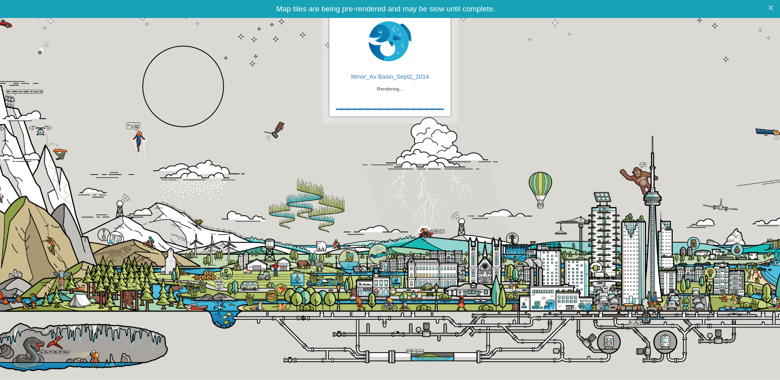
checkbox input "true"
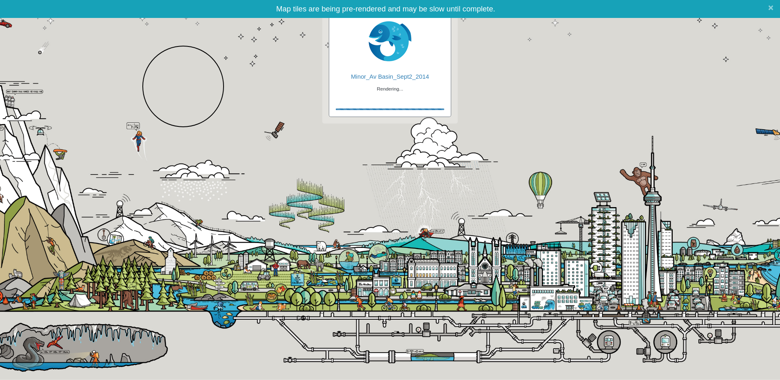
checkbox input "true"
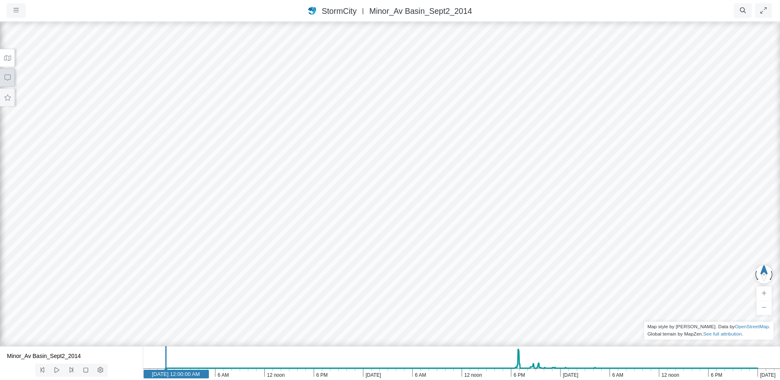
click at [4, 75] on icon at bounding box center [8, 78] width 8 height 6
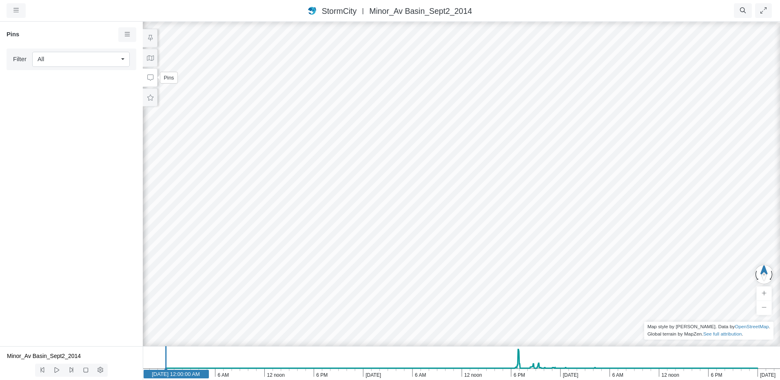
click at [151, 77] on icon at bounding box center [150, 78] width 8 height 6
click at [150, 36] on icon at bounding box center [150, 38] width 8 height 6
click at [149, 38] on icon at bounding box center [149, 37] width 2 height 5
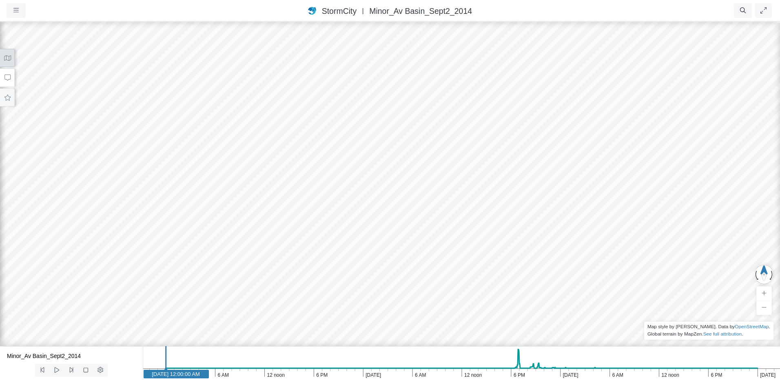
click at [9, 56] on icon at bounding box center [8, 58] width 8 height 6
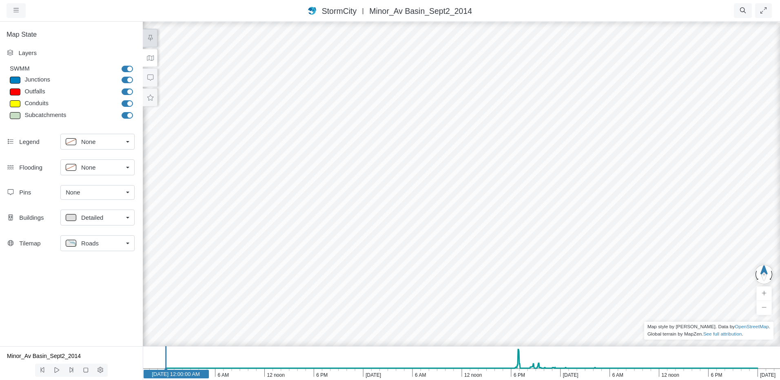
click at [28, 54] on div "Layers" at bounding box center [76, 53] width 116 height 9
click at [11, 53] on icon at bounding box center [10, 53] width 6 height 6
click at [130, 164] on link "None" at bounding box center [97, 168] width 74 height 16
click at [127, 163] on link "None" at bounding box center [97, 168] width 74 height 16
click at [21, 165] on div "Flooding" at bounding box center [40, 167] width 42 height 9
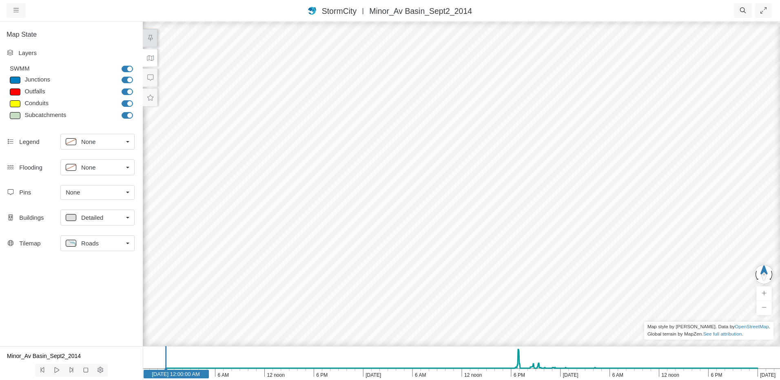
click at [128, 165] on link "None" at bounding box center [97, 168] width 74 height 16
click at [126, 144] on link "None" at bounding box center [97, 142] width 74 height 16
click at [126, 171] on div "Top Right" at bounding box center [98, 173] width 64 height 10
click at [124, 167] on link "None" at bounding box center [97, 166] width 74 height 16
click at [119, 181] on div "None" at bounding box center [98, 184] width 64 height 10
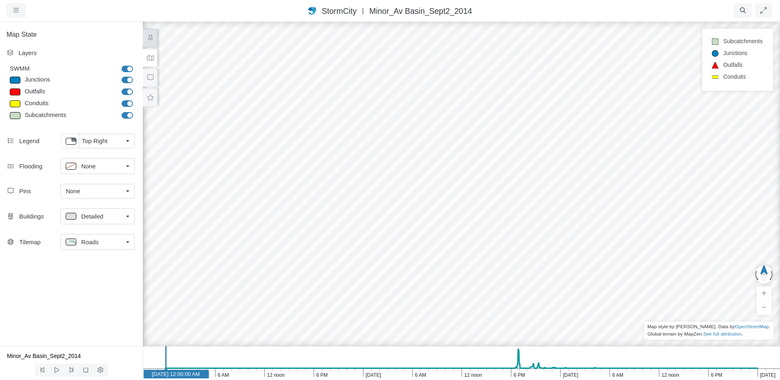
click at [129, 195] on link "None" at bounding box center [97, 191] width 74 height 15
click at [126, 191] on link "None" at bounding box center [97, 191] width 74 height 15
click at [126, 216] on link "Detailed" at bounding box center [97, 216] width 74 height 16
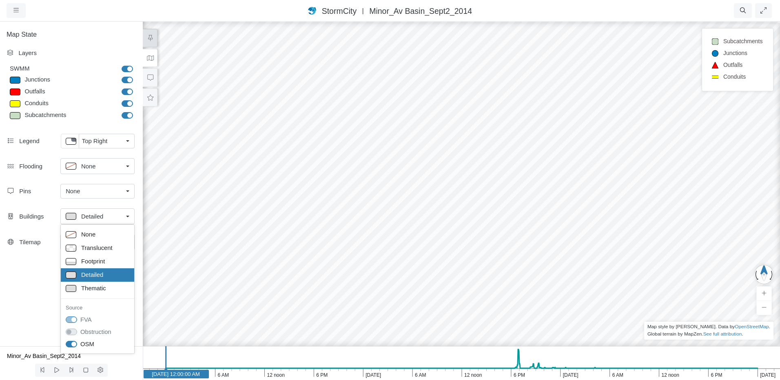
click at [123, 215] on link "Detailed" at bounding box center [97, 216] width 74 height 16
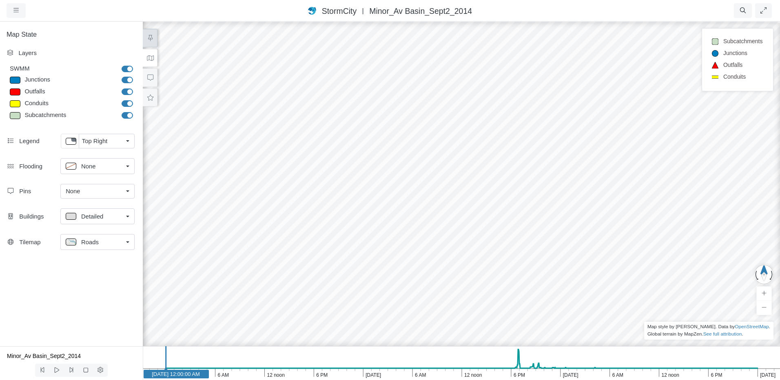
click at [126, 244] on link "Roads" at bounding box center [97, 242] width 74 height 16
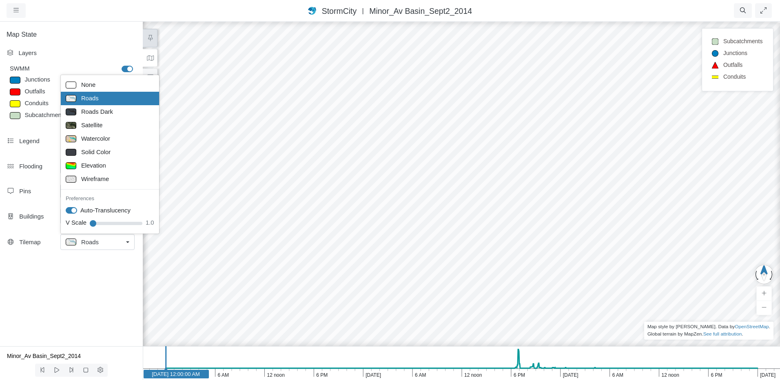
click at [126, 244] on link "Roads" at bounding box center [97, 242] width 74 height 16
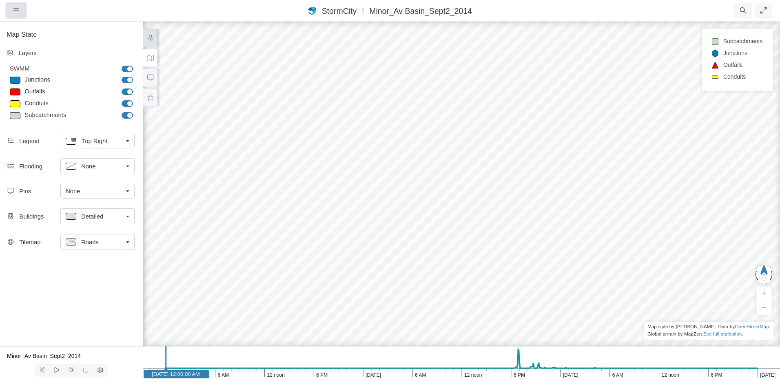
click at [16, 10] on icon "button" at bounding box center [15, 10] width 5 height 6
click at [34, 122] on link "Support" at bounding box center [39, 121] width 64 height 12
click at [17, 13] on icon "button" at bounding box center [15, 10] width 5 height 6
click at [430, 156] on div at bounding box center [461, 200] width 780 height 359
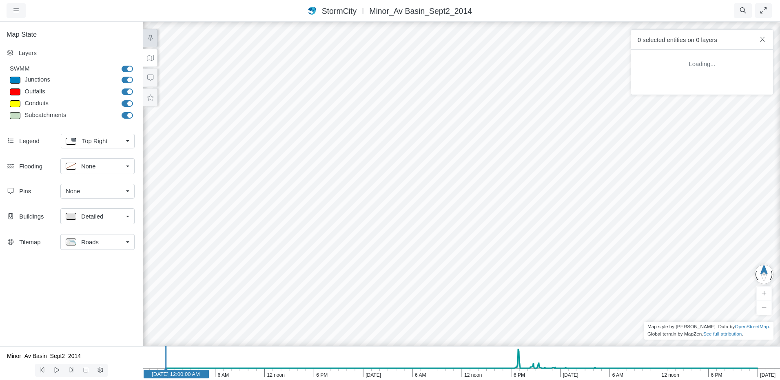
click at [434, 155] on div at bounding box center [461, 200] width 780 height 359
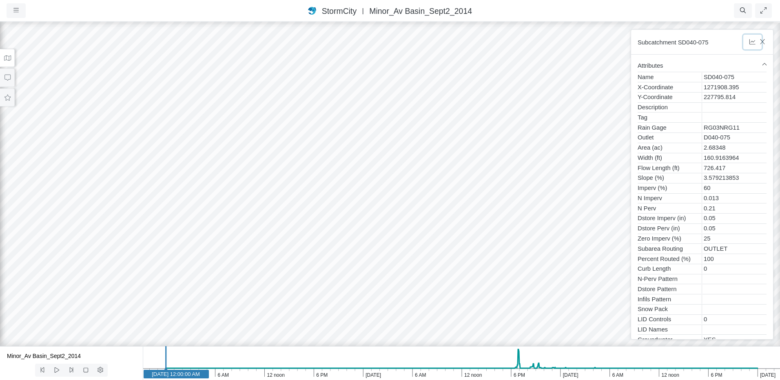
click at [751, 41] on icon "button" at bounding box center [753, 42] width 8 height 6
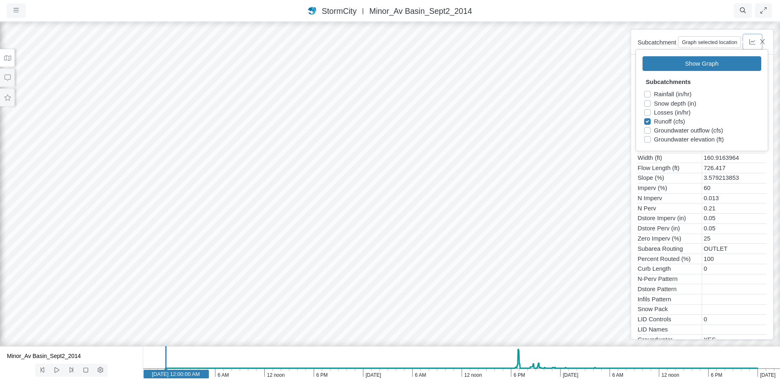
click at [752, 44] on icon "button" at bounding box center [753, 42] width 8 height 6
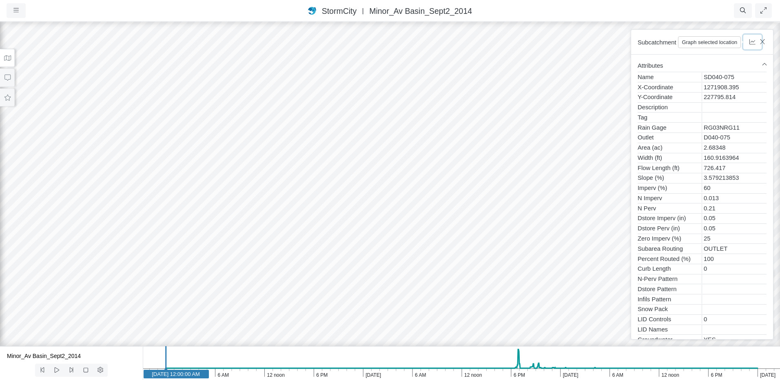
click at [751, 43] on icon "button" at bounding box center [753, 42] width 8 height 6
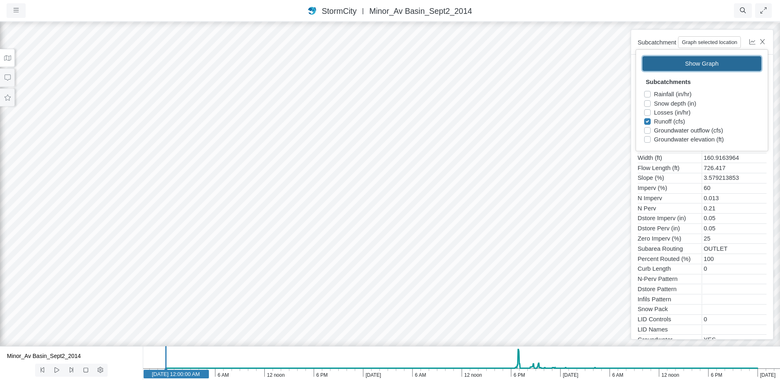
click at [719, 63] on button "Show Graph" at bounding box center [701, 63] width 119 height 15
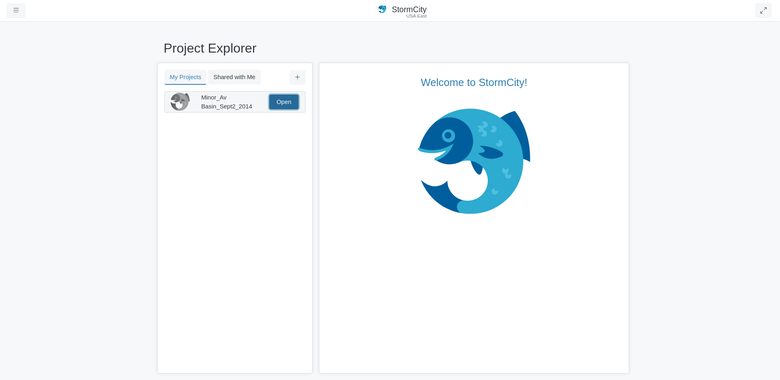
click at [282, 103] on link "Open" at bounding box center [283, 102] width 29 height 15
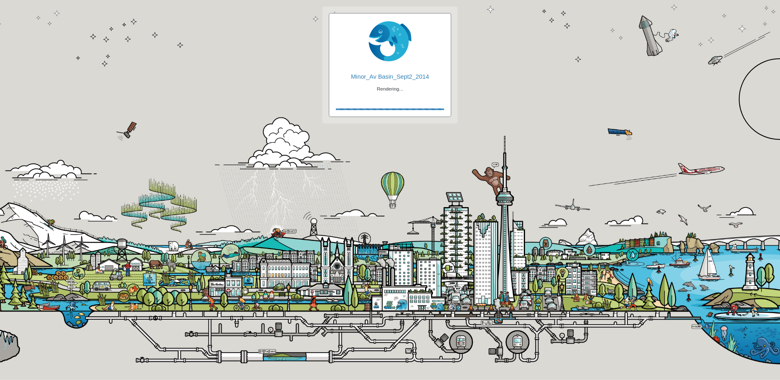
checkbox input "true"
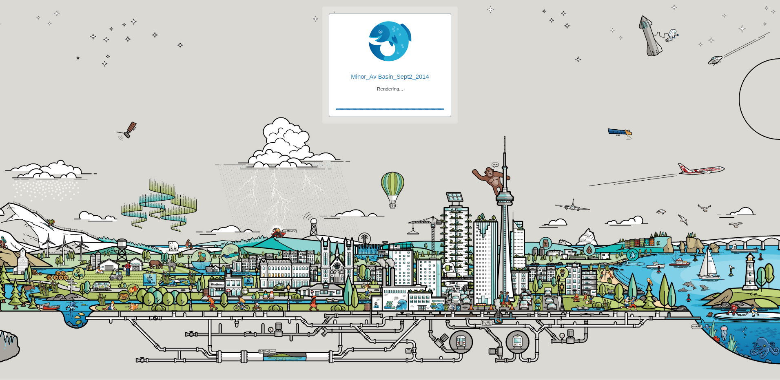
checkbox input "true"
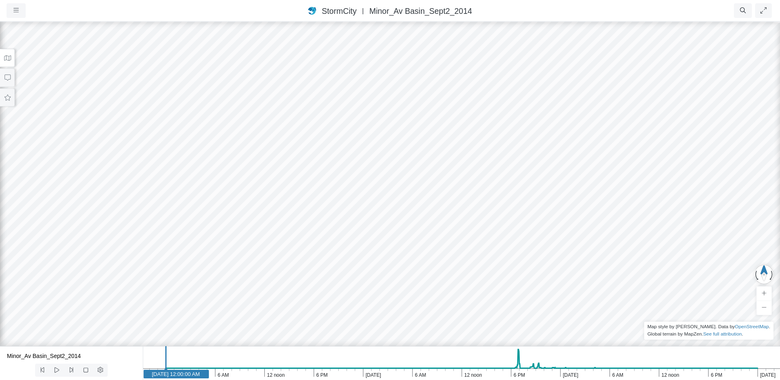
click at [4, 55] on icon at bounding box center [8, 58] width 8 height 6
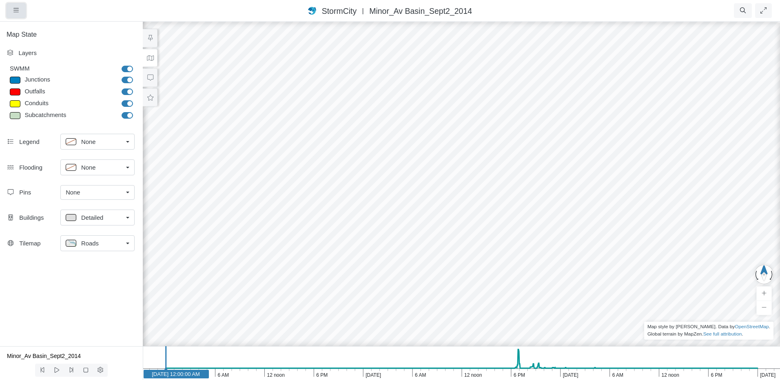
click at [13, 6] on button "button" at bounding box center [16, 10] width 19 height 15
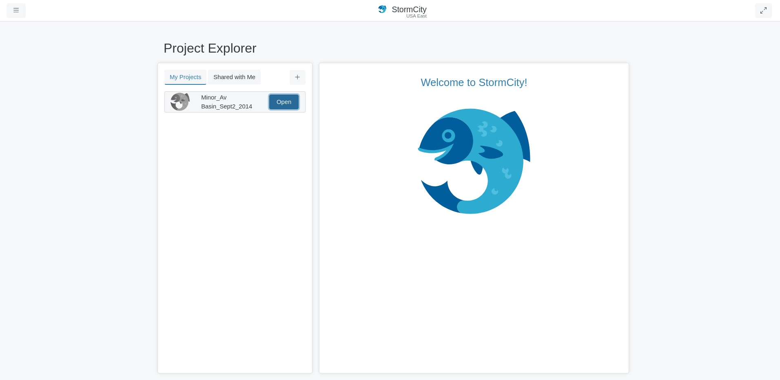
click at [285, 106] on link "Open" at bounding box center [283, 102] width 29 height 15
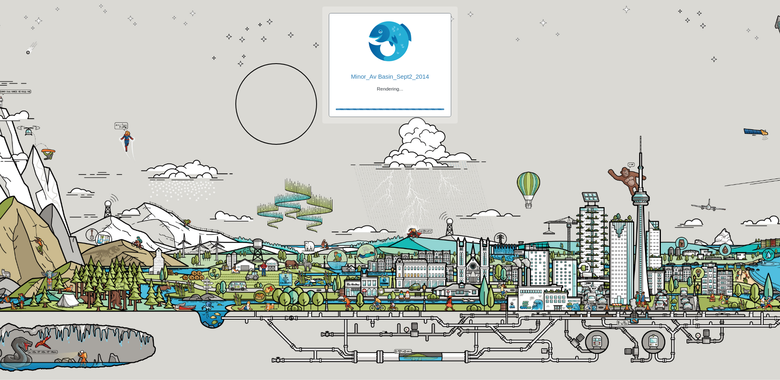
checkbox input "true"
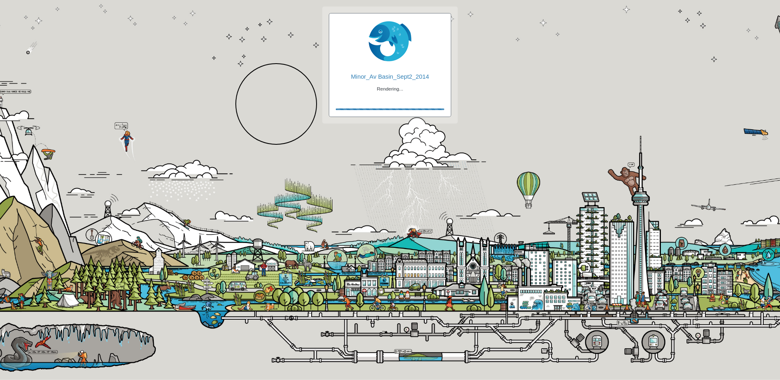
checkbox input "true"
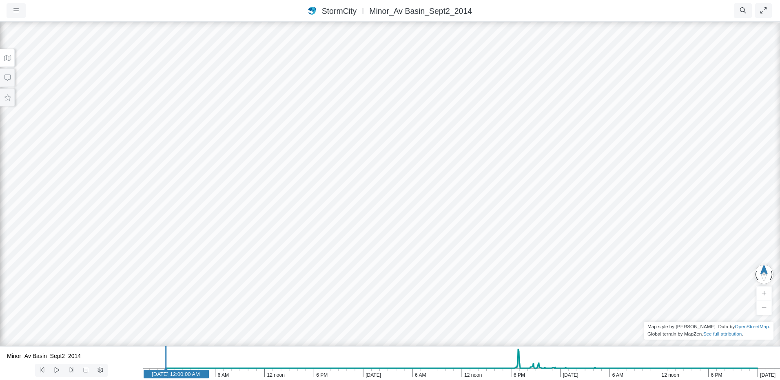
click at [381, 11] on span "Minor_Av Basin_Sept2_2014" at bounding box center [420, 11] width 103 height 9
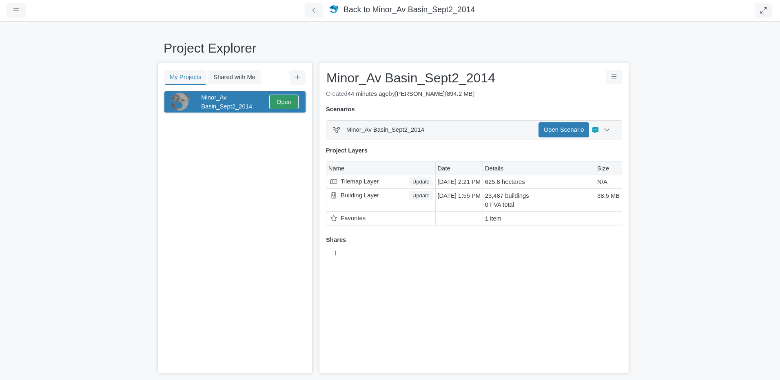
click at [594, 131] on icon at bounding box center [595, 130] width 6 height 6
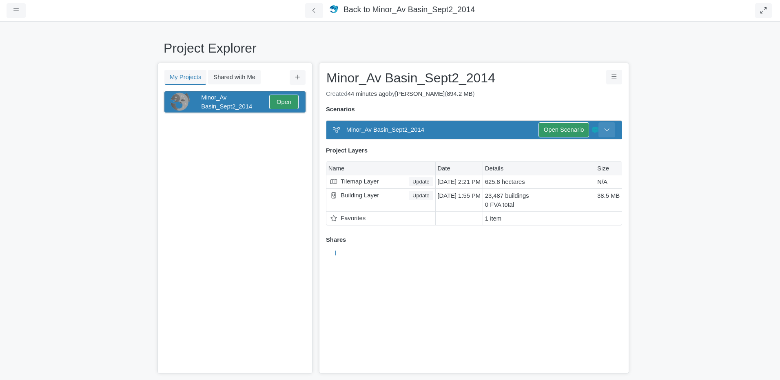
click at [606, 130] on icon at bounding box center [607, 129] width 6 height 6
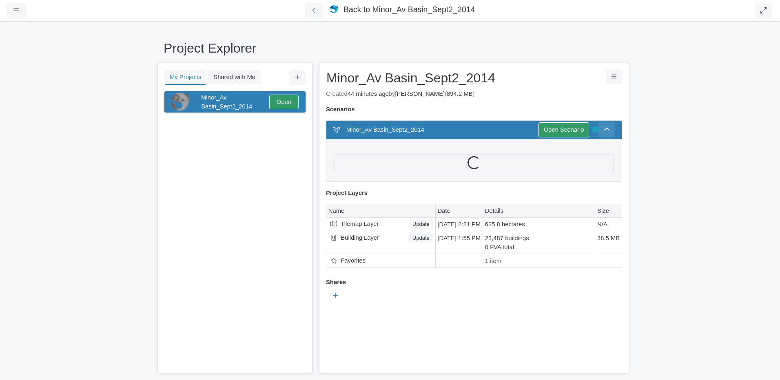
scroll to position [9, 0]
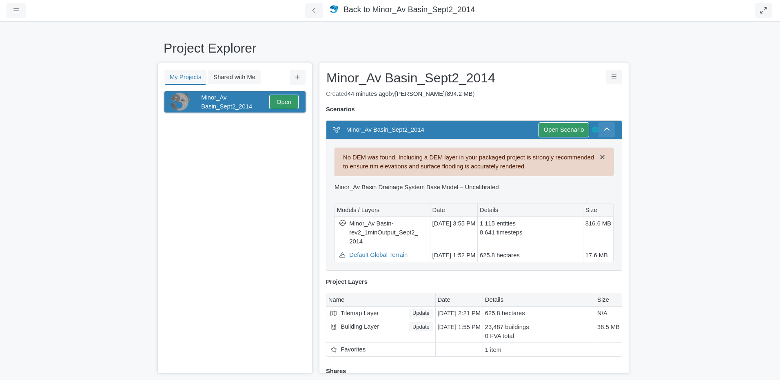
click at [606, 130] on button at bounding box center [606, 129] width 17 height 15
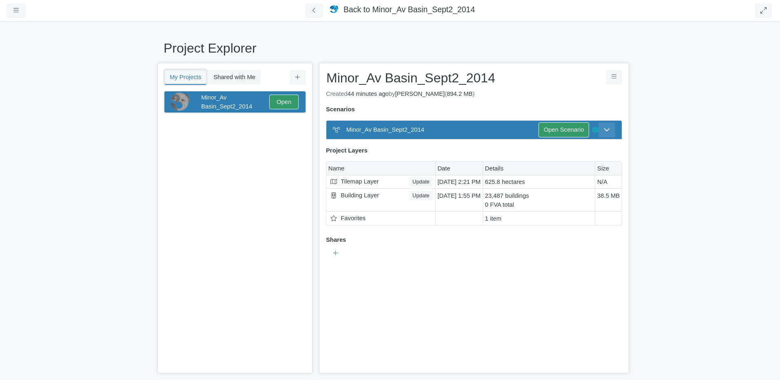
click at [177, 77] on button "My Projects" at bounding box center [185, 77] width 42 height 15
click at [179, 78] on button "My Projects" at bounding box center [185, 77] width 42 height 15
click at [335, 253] on icon at bounding box center [335, 253] width 5 height 6
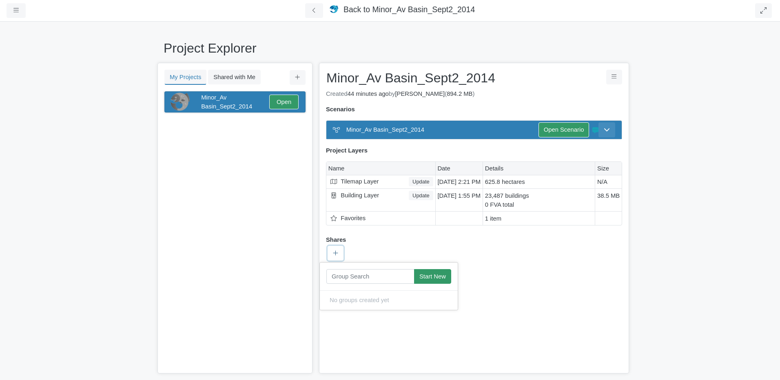
click at [333, 253] on icon at bounding box center [335, 253] width 5 height 6
click at [611, 127] on button at bounding box center [606, 129] width 17 height 15
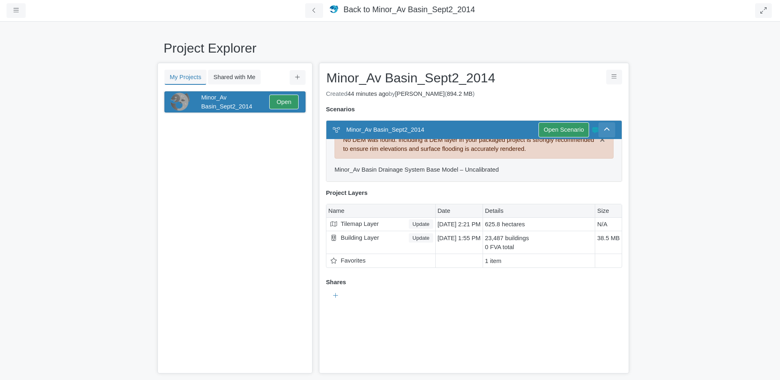
scroll to position [0, 0]
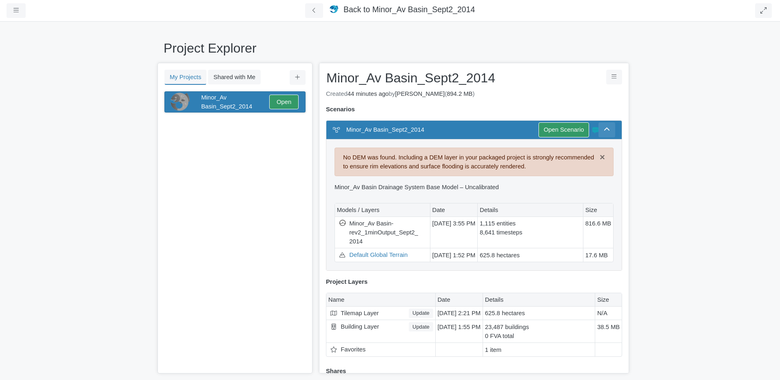
click at [611, 127] on div "Minor_Av Basin_Sept2_2014 Open Scenario Ready" at bounding box center [473, 130] width 295 height 18
click at [604, 129] on icon at bounding box center [606, 129] width 5 height 3
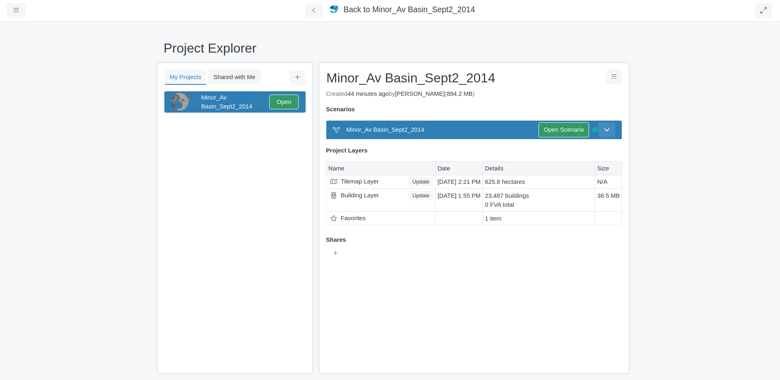
click at [596, 129] on icon at bounding box center [595, 130] width 6 height 6
click at [299, 79] on icon at bounding box center [297, 77] width 5 height 6
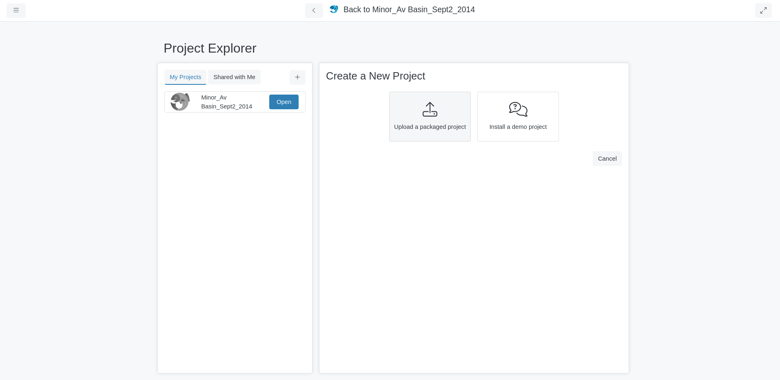
click at [423, 123] on span "Upload a packaged project" at bounding box center [430, 126] width 76 height 9
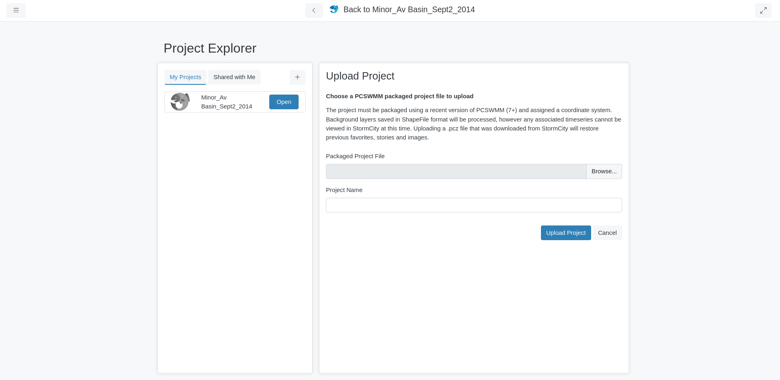
type input "C:\fakepath\Minor_Av Basin_30sec_Sept2_2014.pcz"
type input "Minor_Av Basin_30sec_Sept2_2014"
click at [551, 230] on span "Upload Project" at bounding box center [566, 233] width 40 height 7
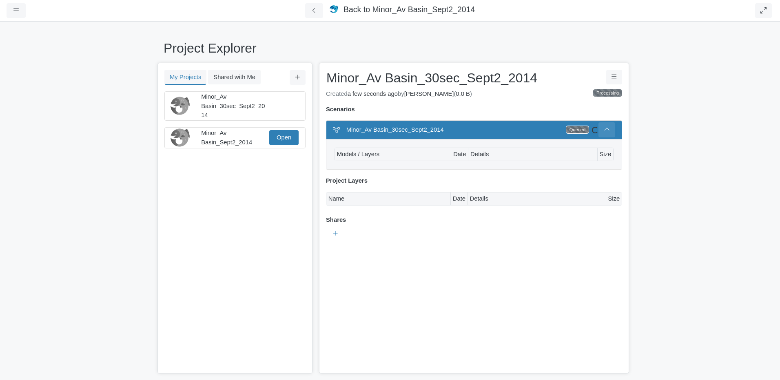
click at [609, 128] on icon at bounding box center [607, 129] width 6 height 6
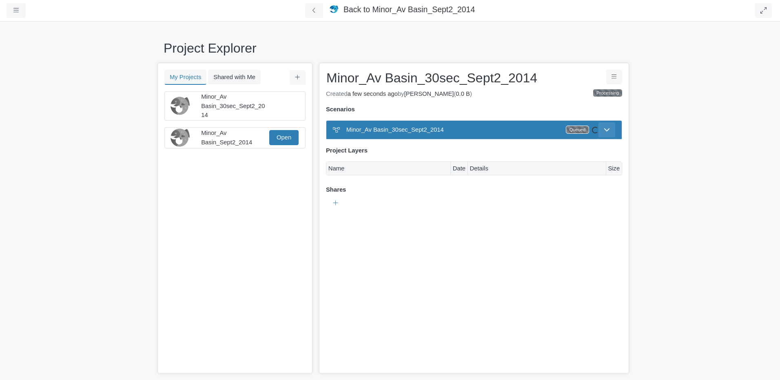
click at [606, 128] on icon at bounding box center [607, 129] width 6 height 6
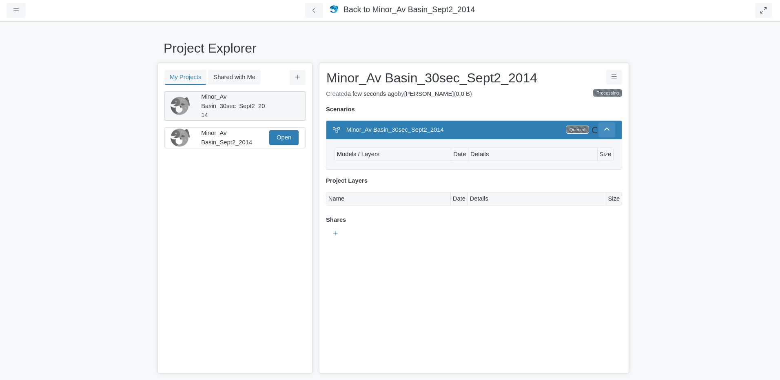
click at [215, 102] on div "Minor_Av Basin_30sec_Sept2_2014" at bounding box center [234, 105] width 66 height 27
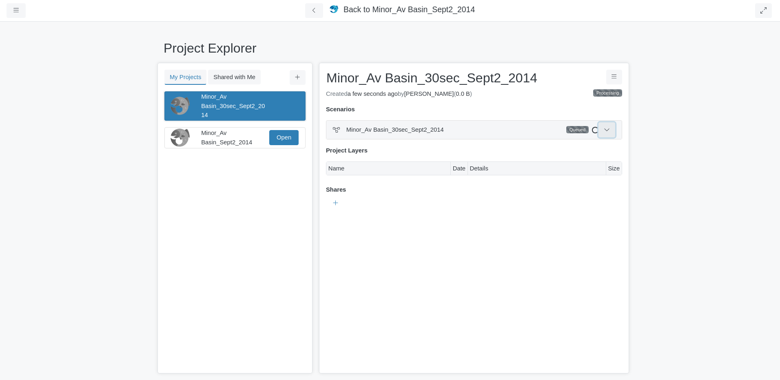
click at [611, 129] on button at bounding box center [606, 129] width 17 height 15
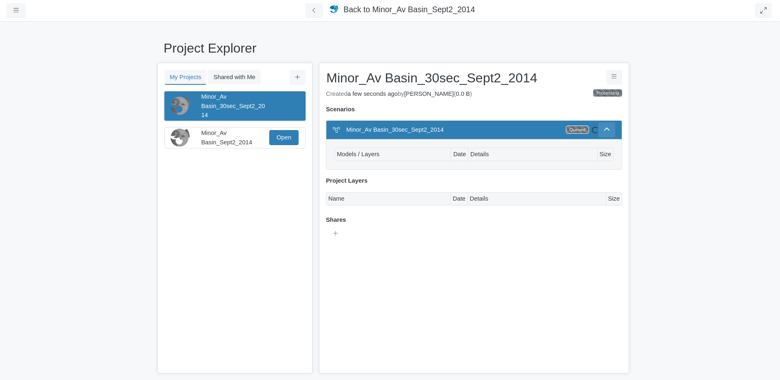
click at [611, 129] on button at bounding box center [606, 129] width 17 height 15
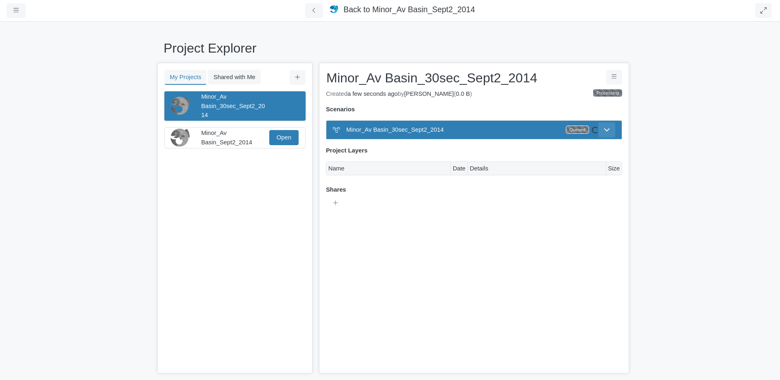
click at [611, 129] on button at bounding box center [606, 129] width 17 height 15
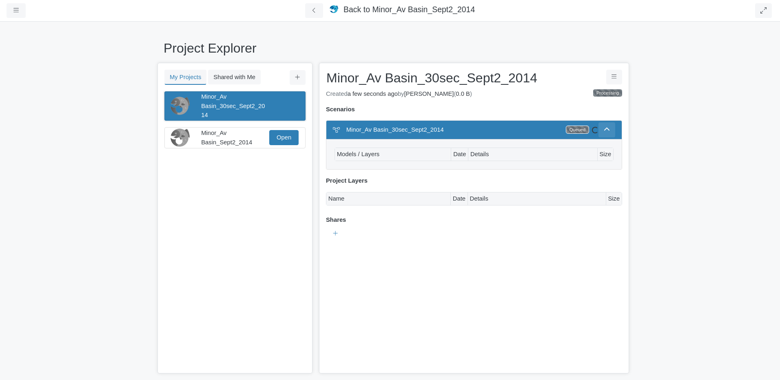
click at [611, 129] on button at bounding box center [606, 129] width 17 height 15
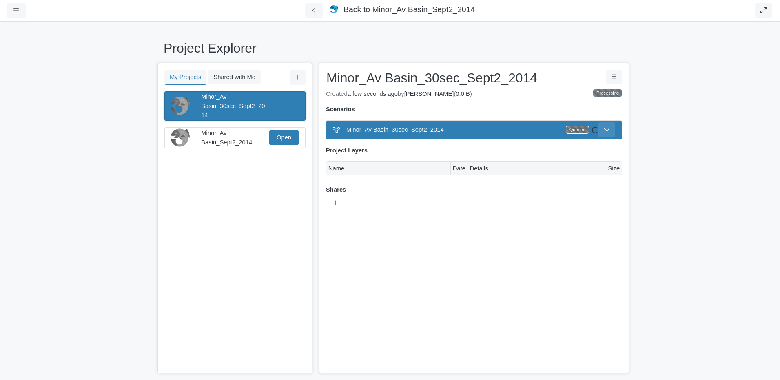
click at [609, 128] on icon at bounding box center [607, 129] width 6 height 6
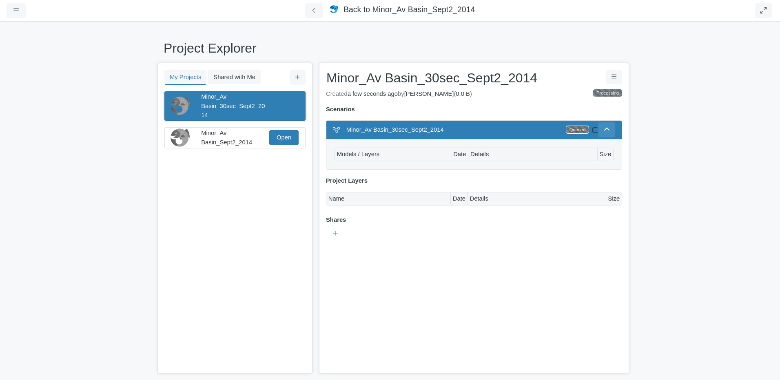
click at [248, 105] on span "Minor_Av Basin_30sec_Sept2_2014" at bounding box center [233, 105] width 64 height 24
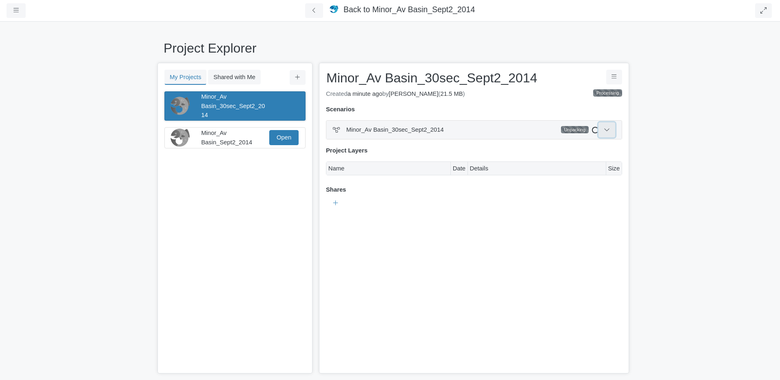
click at [608, 128] on icon at bounding box center [607, 129] width 6 height 6
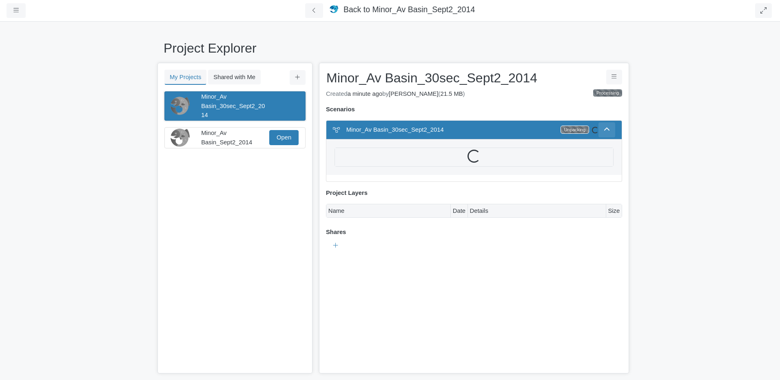
scroll to position [9, 0]
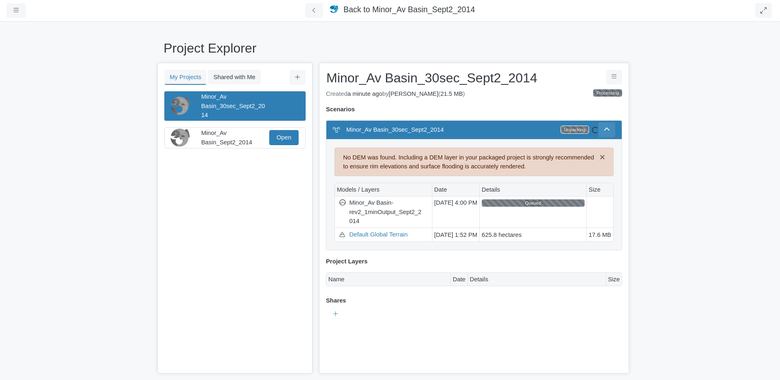
click at [607, 128] on icon at bounding box center [607, 129] width 6 height 6
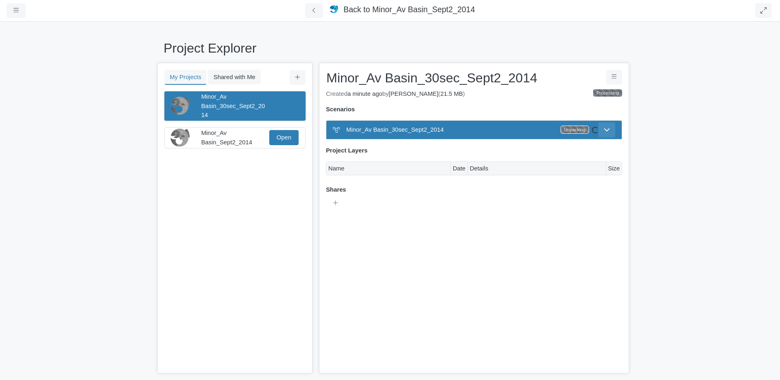
click at [607, 128] on icon at bounding box center [607, 129] width 6 height 6
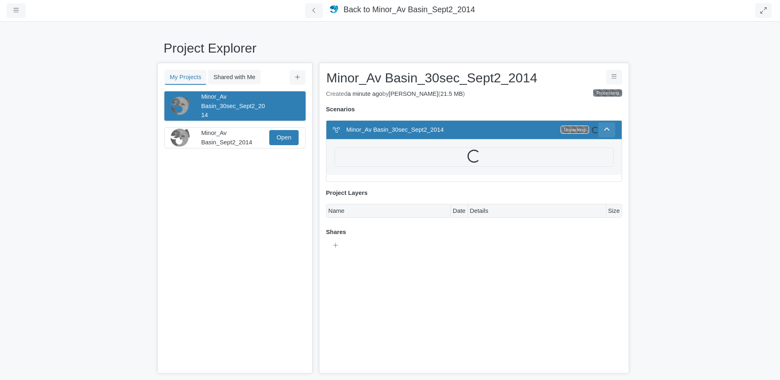
scroll to position [0, 0]
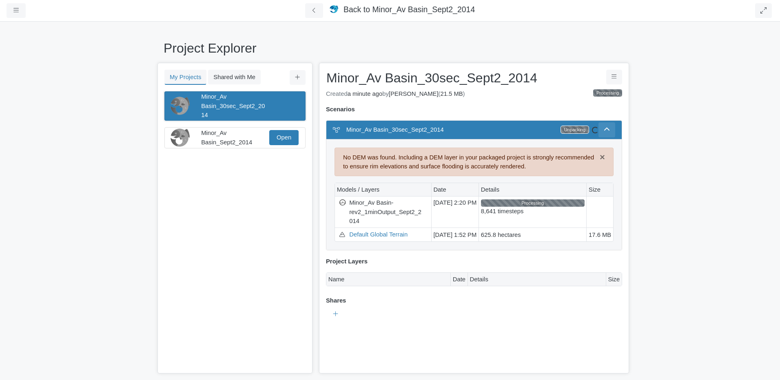
click at [265, 100] on div "Minor_Av Basin_30sec_Sept2_2014" at bounding box center [234, 105] width 66 height 27
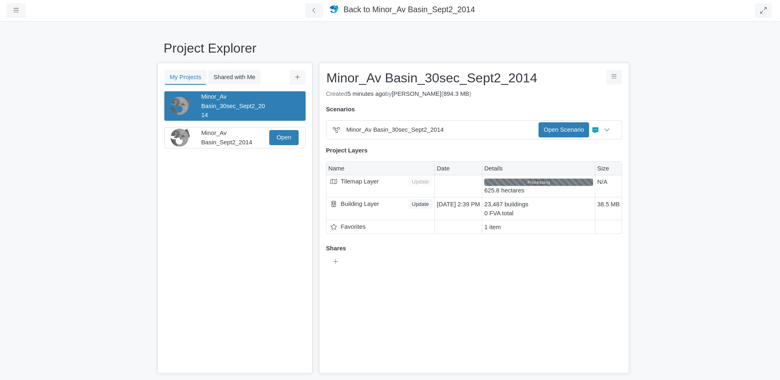
click at [264, 102] on div "Minor_Av Basin_30sec_Sept2_2014" at bounding box center [234, 105] width 66 height 27
click at [214, 133] on span "Minor_Av Basin_Sept2_2014" at bounding box center [226, 138] width 51 height 16
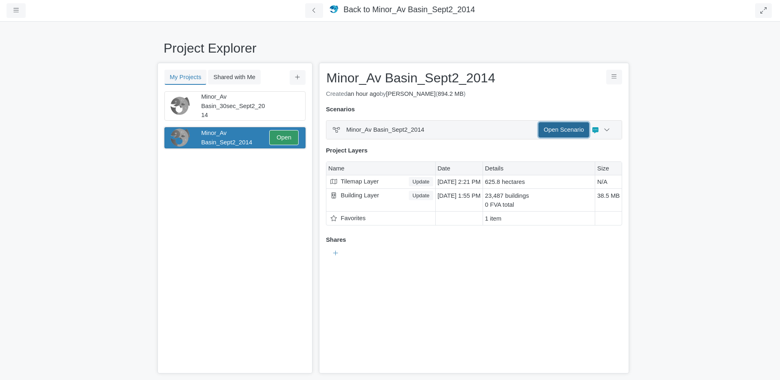
click at [561, 131] on link "Open Scenario" at bounding box center [563, 129] width 51 height 15
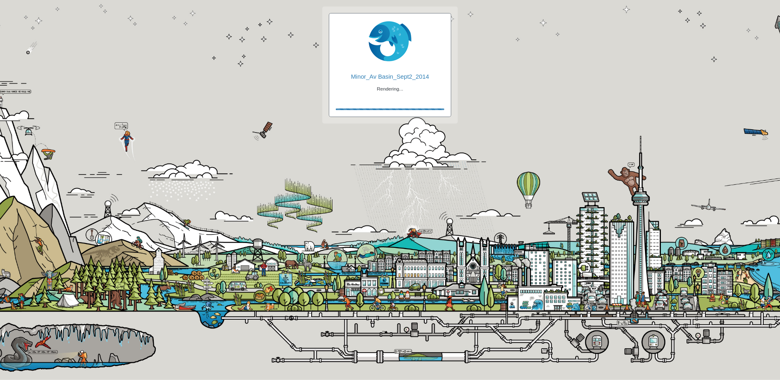
checkbox input "true"
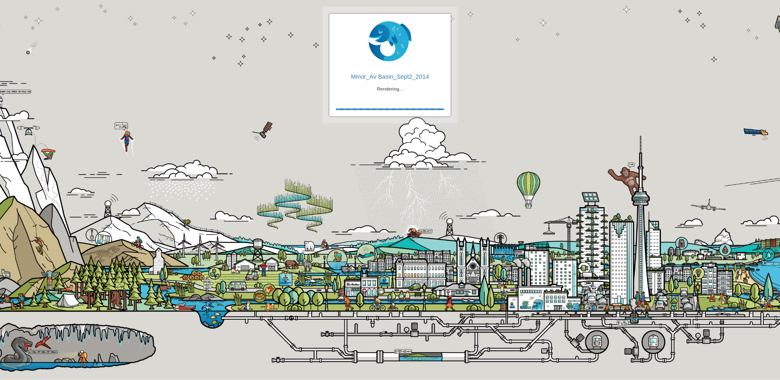
checkbox input "true"
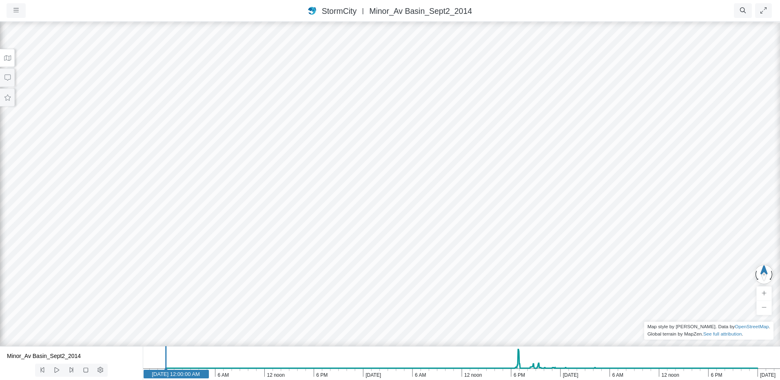
click at [8, 56] on icon at bounding box center [7, 57] width 7 height 5
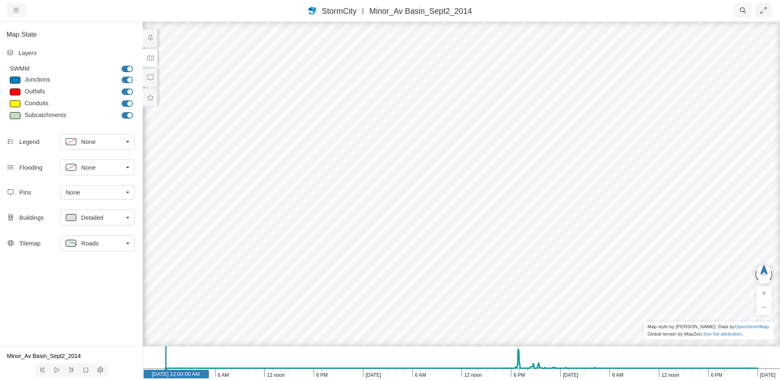
click at [89, 141] on span "None" at bounding box center [88, 141] width 14 height 9
click at [100, 166] on div "None" at bounding box center [94, 167] width 57 height 10
click at [106, 193] on div "None" at bounding box center [94, 192] width 57 height 9
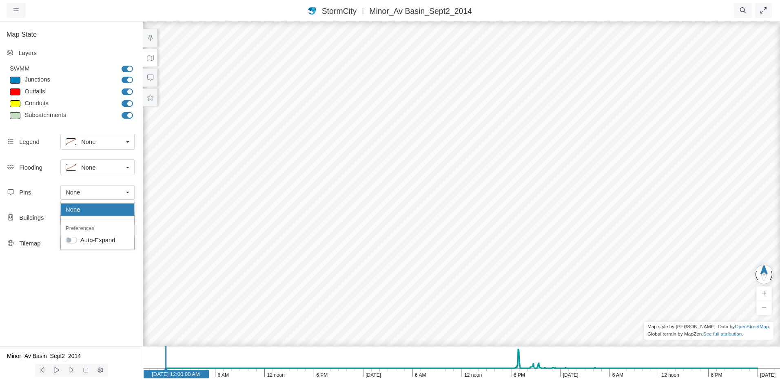
click at [106, 193] on div "None" at bounding box center [94, 192] width 57 height 9
drag, startPoint x: 386, startPoint y: 191, endPoint x: 441, endPoint y: 192, distance: 55.1
click at [441, 192] on div at bounding box center [461, 200] width 780 height 359
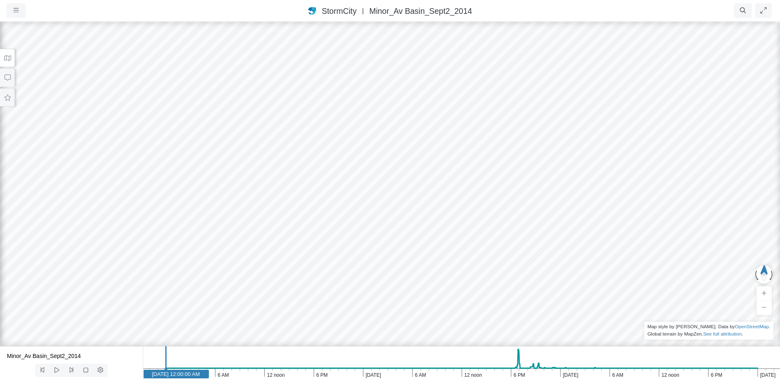
drag, startPoint x: 369, startPoint y: 188, endPoint x: 358, endPoint y: 102, distance: 86.8
click at [358, 102] on div at bounding box center [390, 200] width 780 height 359
drag, startPoint x: 343, startPoint y: 146, endPoint x: 465, endPoint y: 157, distance: 122.4
click at [360, 157] on div at bounding box center [390, 200] width 780 height 359
drag, startPoint x: 499, startPoint y: 164, endPoint x: 389, endPoint y: 164, distance: 109.7
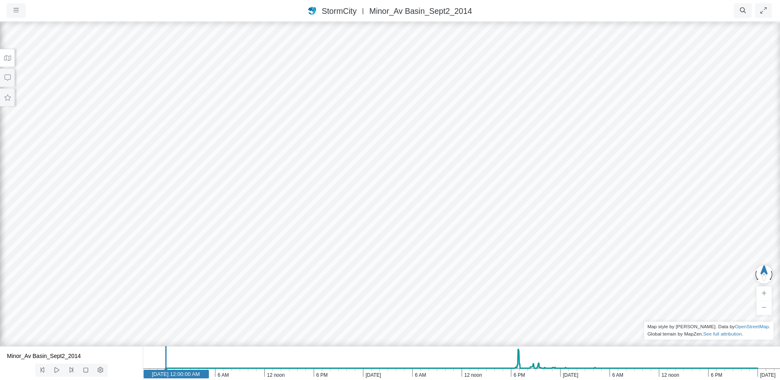
click at [389, 164] on div at bounding box center [390, 200] width 780 height 359
drag, startPoint x: 422, startPoint y: 168, endPoint x: 421, endPoint y: 64, distance: 104.4
click at [421, 64] on div at bounding box center [390, 200] width 780 height 359
drag, startPoint x: 392, startPoint y: 230, endPoint x: 451, endPoint y: 208, distance: 63.2
click at [603, 204] on div at bounding box center [390, 200] width 780 height 359
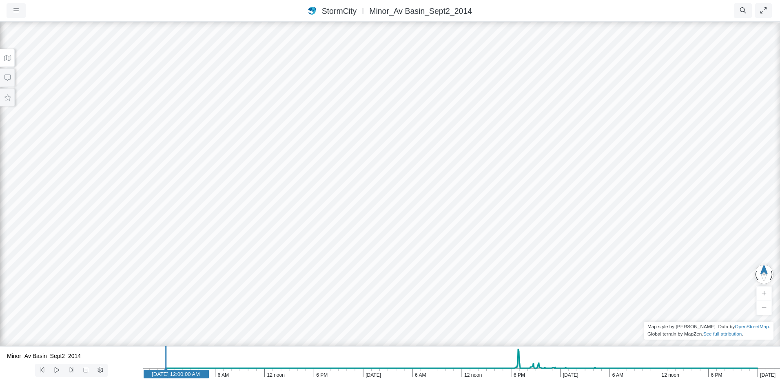
drag, startPoint x: 492, startPoint y: 175, endPoint x: 486, endPoint y: 206, distance: 32.0
click at [486, 206] on div at bounding box center [390, 200] width 780 height 359
drag, startPoint x: 473, startPoint y: 186, endPoint x: 414, endPoint y: 201, distance: 60.9
click at [414, 201] on div at bounding box center [390, 200] width 780 height 359
drag, startPoint x: 538, startPoint y: 216, endPoint x: 482, endPoint y: 206, distance: 56.8
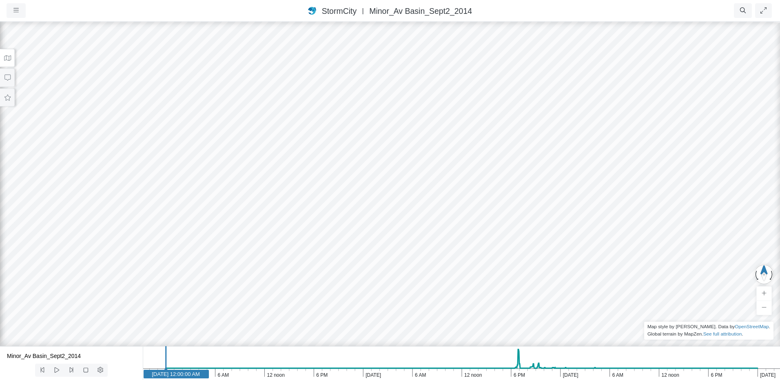
click at [482, 206] on div at bounding box center [390, 200] width 780 height 359
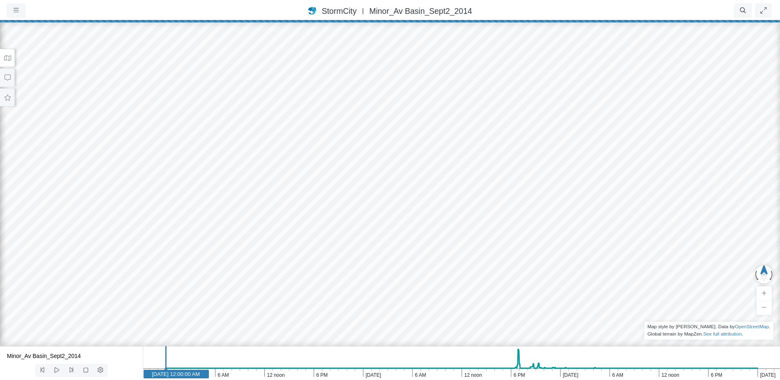
drag, startPoint x: 478, startPoint y: 210, endPoint x: 458, endPoint y: 210, distance: 20.4
click at [458, 210] on div at bounding box center [390, 200] width 780 height 359
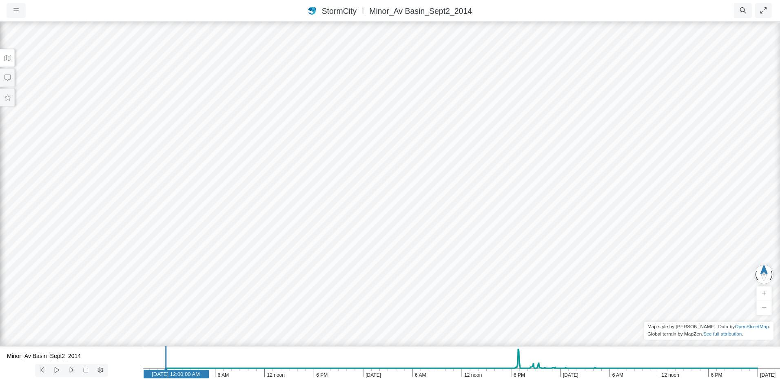
drag, startPoint x: 501, startPoint y: 190, endPoint x: 504, endPoint y: 198, distance: 8.5
click at [504, 198] on div at bounding box center [390, 200] width 780 height 359
drag, startPoint x: 388, startPoint y: 168, endPoint x: 381, endPoint y: 169, distance: 7.4
click at [381, 169] on div at bounding box center [390, 200] width 780 height 359
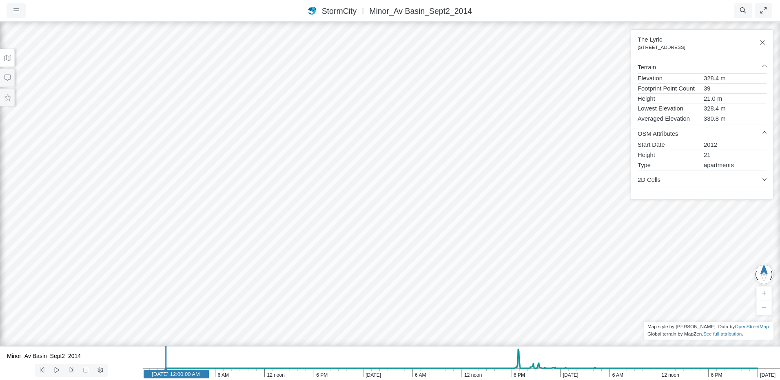
click at [380, 173] on div at bounding box center [390, 200] width 780 height 359
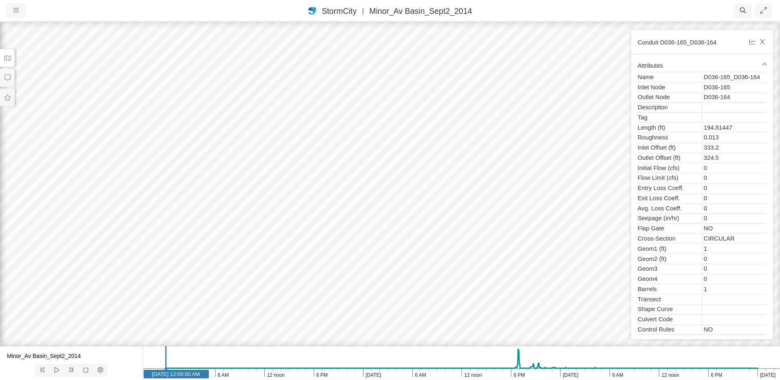
drag, startPoint x: 398, startPoint y: 175, endPoint x: 358, endPoint y: 189, distance: 42.5
click at [358, 189] on div at bounding box center [390, 200] width 780 height 359
click at [762, 42] on icon "button" at bounding box center [762, 41] width 4 height 5
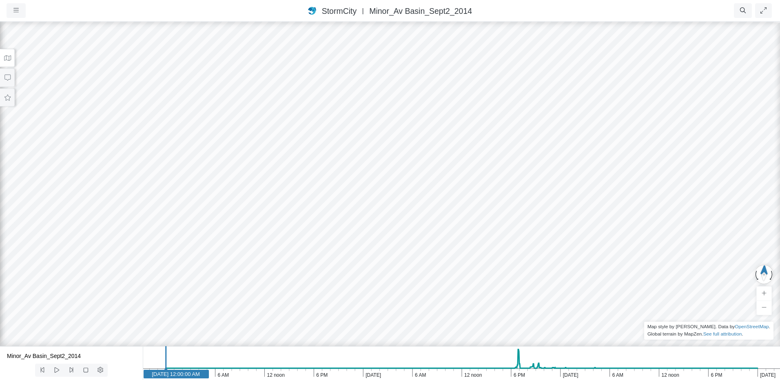
drag, startPoint x: 430, startPoint y: 140, endPoint x: 398, endPoint y: 160, distance: 37.6
click at [398, 160] on div at bounding box center [390, 200] width 780 height 359
drag, startPoint x: 400, startPoint y: 131, endPoint x: 451, endPoint y: 146, distance: 53.5
click at [451, 146] on div at bounding box center [390, 200] width 780 height 359
drag, startPoint x: 431, startPoint y: 101, endPoint x: 428, endPoint y: 91, distance: 10.8
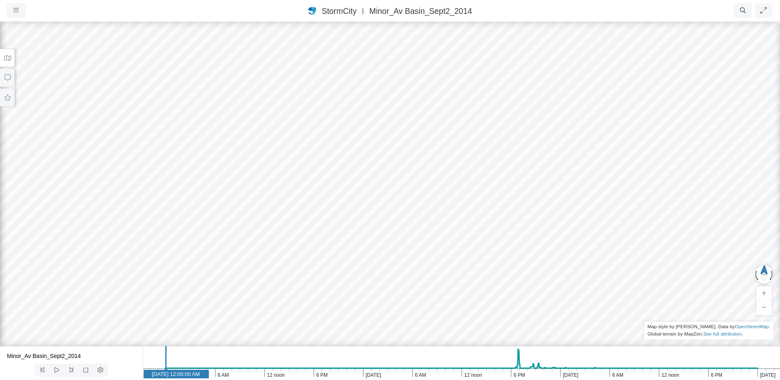
click at [428, 91] on div at bounding box center [390, 200] width 780 height 359
drag, startPoint x: 426, startPoint y: 93, endPoint x: 409, endPoint y: 97, distance: 17.3
drag, startPoint x: 396, startPoint y: 69, endPoint x: 398, endPoint y: 84, distance: 15.2
click at [398, 84] on div at bounding box center [390, 200] width 780 height 359
drag, startPoint x: 419, startPoint y: 106, endPoint x: 336, endPoint y: 147, distance: 93.0
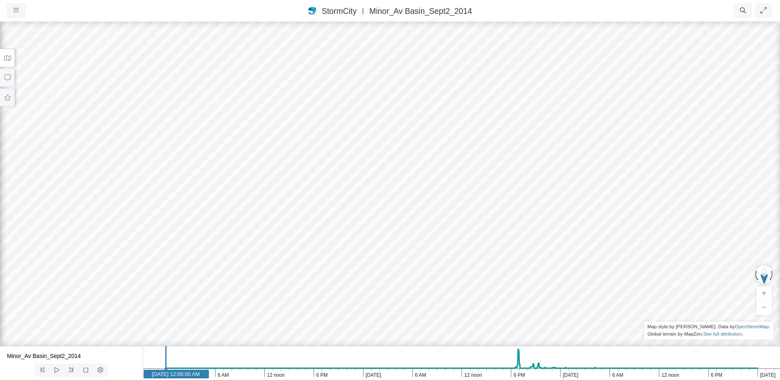
click at [396, 161] on div at bounding box center [390, 200] width 780 height 359
click at [13, 56] on button at bounding box center [7, 58] width 15 height 18
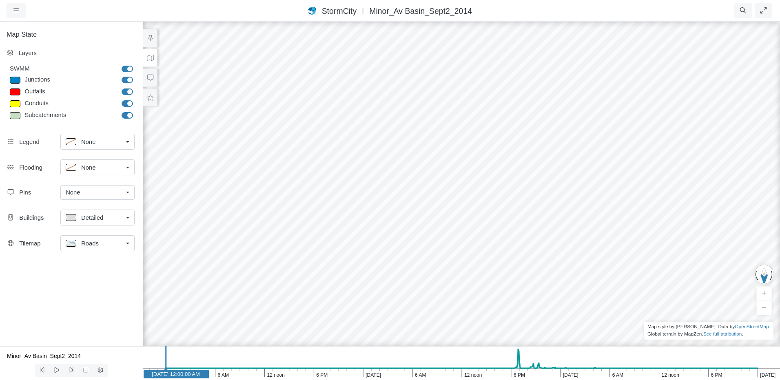
click at [331, 57] on div at bounding box center [461, 200] width 780 height 359
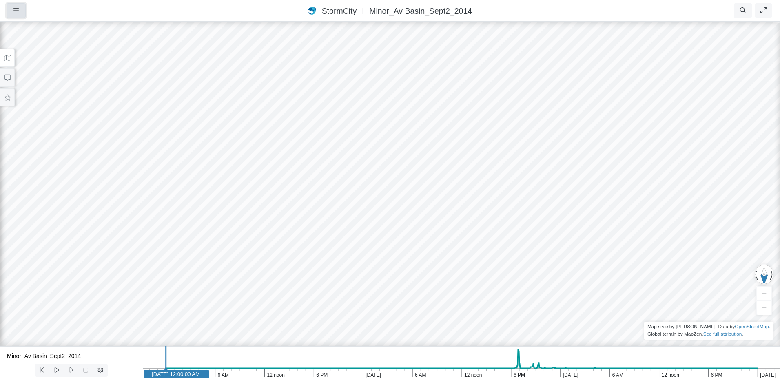
click at [22, 11] on button "button" at bounding box center [16, 10] width 19 height 15
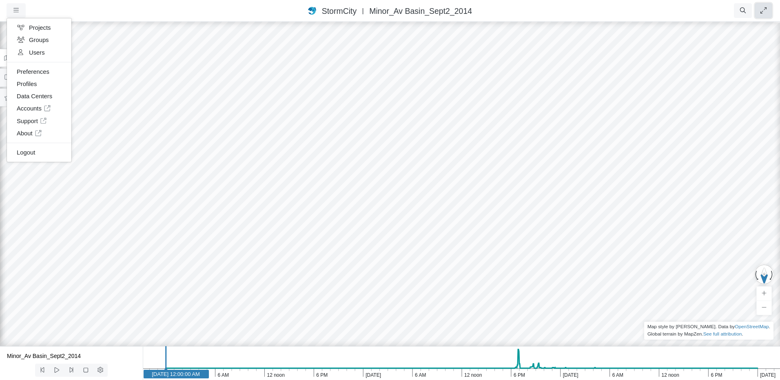
click at [762, 9] on icon "button" at bounding box center [763, 10] width 6 height 6
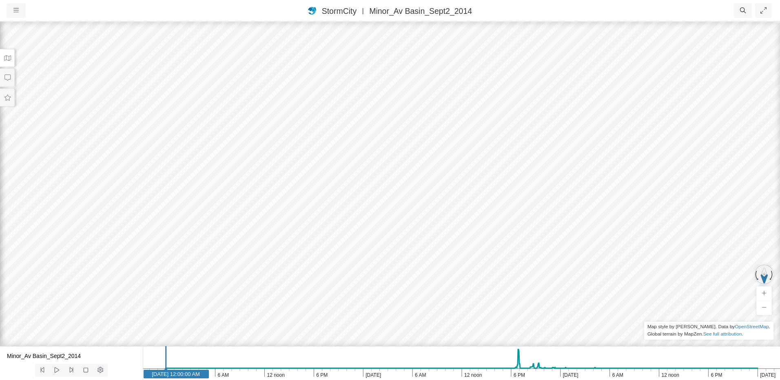
click at [764, 276] on button "button" at bounding box center [764, 274] width 19 height 20
click at [764, 277] on button "button" at bounding box center [764, 274] width 19 height 20
click at [765, 282] on button "button" at bounding box center [764, 274] width 19 height 20
drag, startPoint x: 460, startPoint y: 206, endPoint x: 412, endPoint y: 183, distance: 52.9
click at [485, 265] on div at bounding box center [390, 200] width 780 height 359
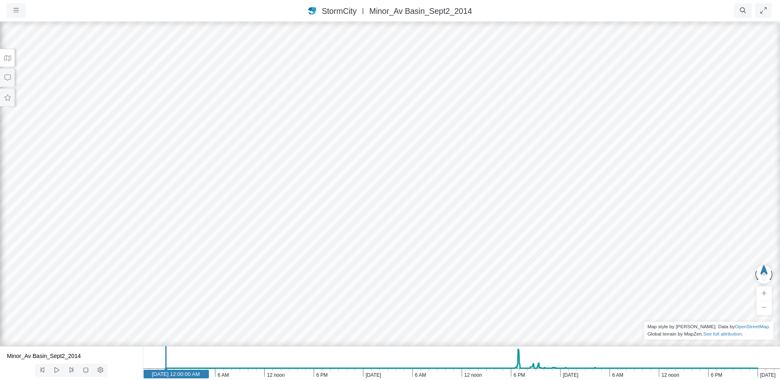
drag, startPoint x: 367, startPoint y: 137, endPoint x: 369, endPoint y: 172, distance: 35.1
click at [369, 172] on div at bounding box center [390, 200] width 780 height 359
drag, startPoint x: 330, startPoint y: 72, endPoint x: 359, endPoint y: 226, distance: 157.4
click at [359, 226] on div at bounding box center [390, 200] width 780 height 359
drag, startPoint x: 359, startPoint y: 230, endPoint x: 361, endPoint y: 146, distance: 84.9
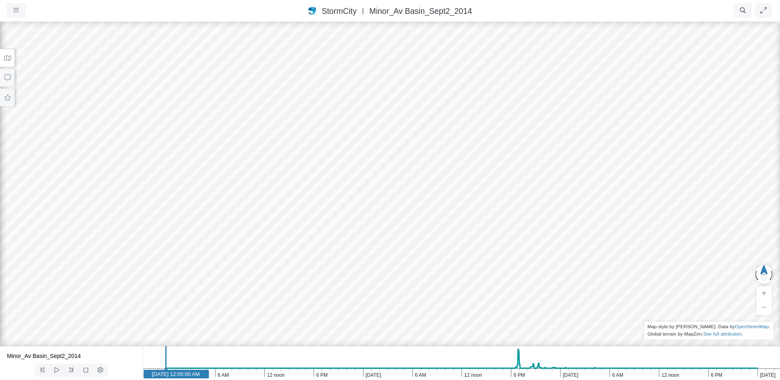
click at [361, 146] on div at bounding box center [390, 200] width 780 height 359
drag, startPoint x: 339, startPoint y: 172, endPoint x: 408, endPoint y: 176, distance: 68.3
click at [408, 176] on div at bounding box center [390, 200] width 780 height 359
drag, startPoint x: 385, startPoint y: 178, endPoint x: 379, endPoint y: 132, distance: 46.6
drag, startPoint x: 379, startPoint y: 132, endPoint x: 369, endPoint y: 119, distance: 16.4
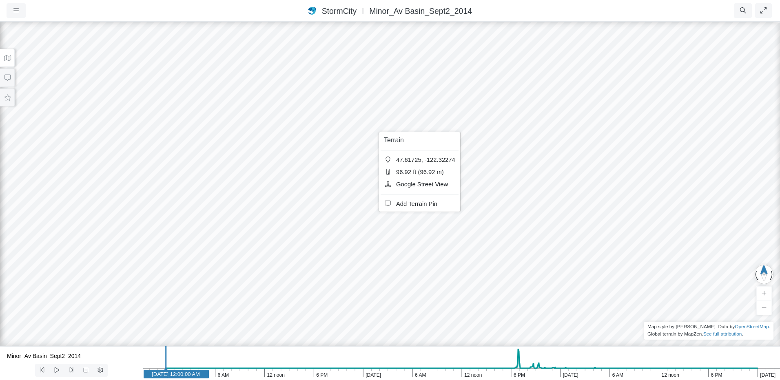
click at [369, 119] on body "Version 1.25.10835 8/19/2025, 5:00:00 PM Critical Infrastructure Chemical Comme…" at bounding box center [390, 190] width 780 height 380
drag, startPoint x: 369, startPoint y: 119, endPoint x: 350, endPoint y: 155, distance: 40.7
click at [350, 155] on div at bounding box center [390, 200] width 780 height 359
drag, startPoint x: 350, startPoint y: 155, endPoint x: 361, endPoint y: 135, distance: 21.7
click at [361, 135] on div at bounding box center [390, 200] width 780 height 359
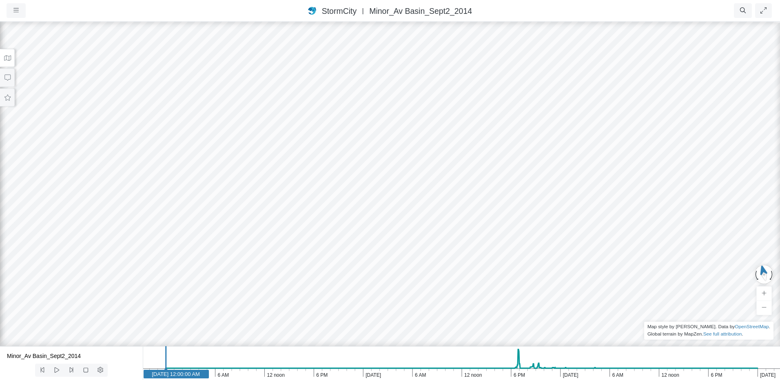
drag, startPoint x: 361, startPoint y: 135, endPoint x: 448, endPoint y: 122, distance: 88.0
click at [448, 122] on div at bounding box center [390, 200] width 780 height 359
drag, startPoint x: 330, startPoint y: 185, endPoint x: 377, endPoint y: 188, distance: 47.0
click at [377, 188] on div at bounding box center [390, 200] width 780 height 359
click at [18, 15] on button "button" at bounding box center [16, 10] width 19 height 15
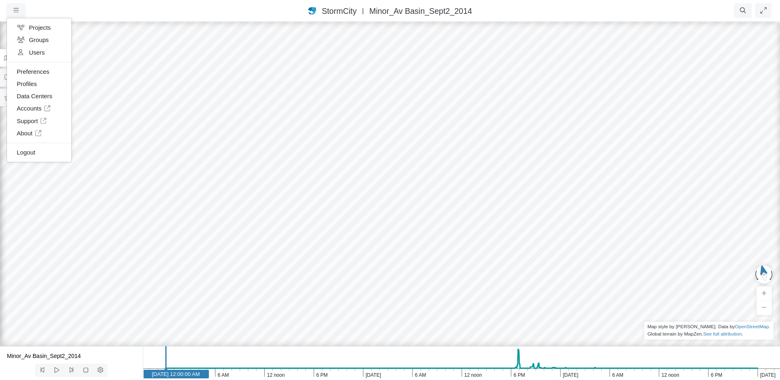
click at [319, 236] on div at bounding box center [390, 200] width 780 height 359
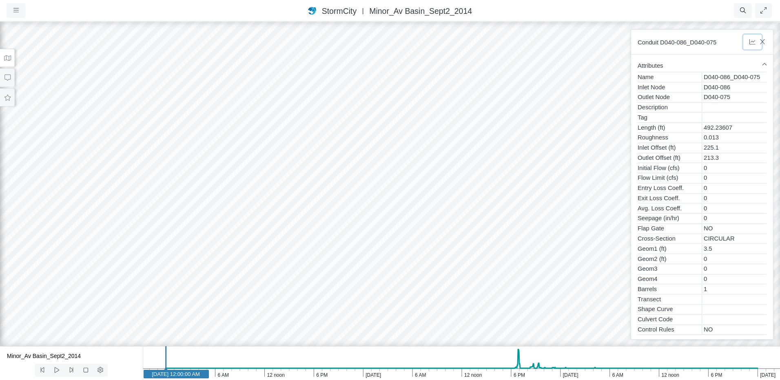
click at [751, 42] on icon "button" at bounding box center [753, 42] width 8 height 6
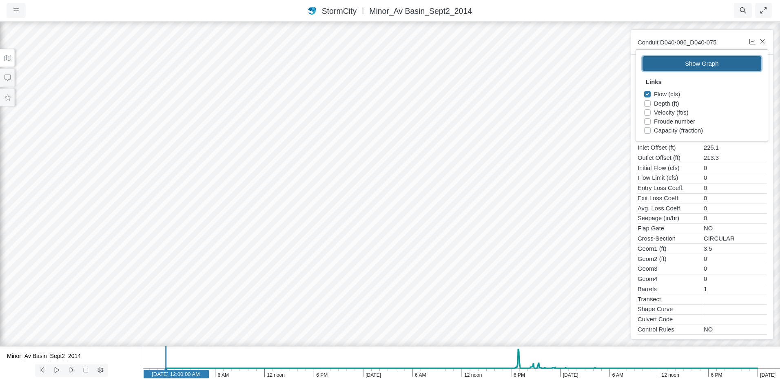
click at [718, 66] on button "Show Graph" at bounding box center [701, 63] width 119 height 15
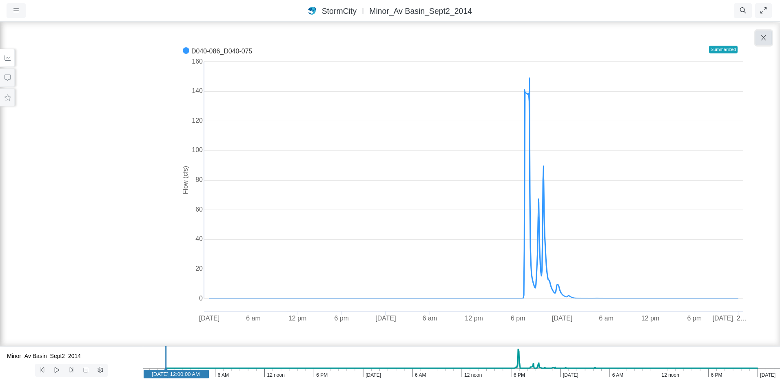
click at [767, 34] on button "button" at bounding box center [763, 38] width 16 height 15
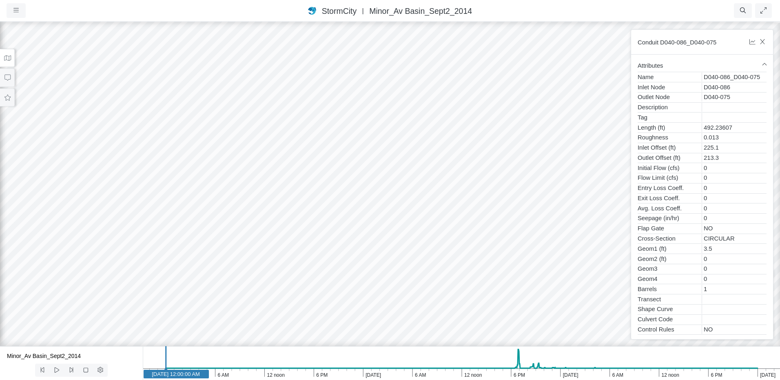
click at [334, 272] on div at bounding box center [390, 200] width 780 height 359
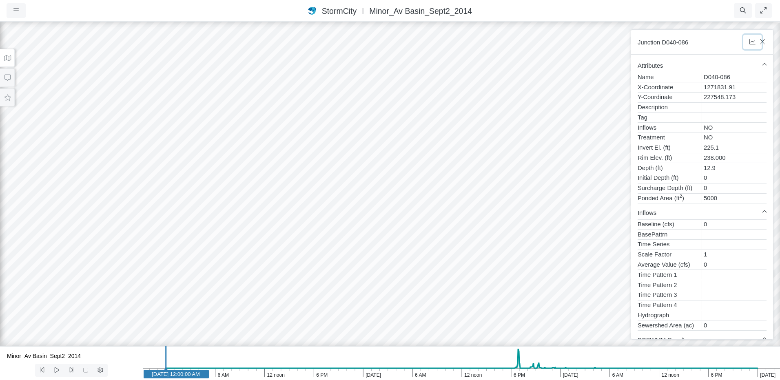
click at [749, 41] on icon "button" at bounding box center [753, 42] width 8 height 6
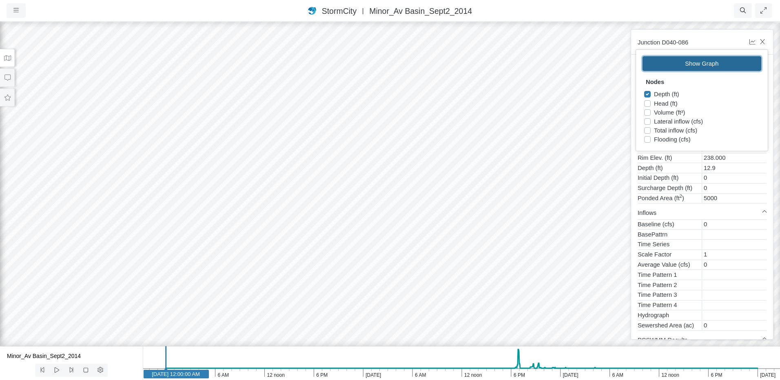
click at [680, 62] on button "Show Graph" at bounding box center [701, 63] width 119 height 15
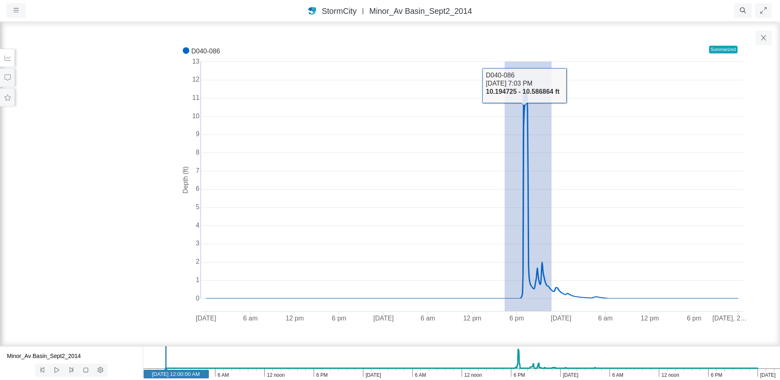
drag, startPoint x: 505, startPoint y: 114, endPoint x: 552, endPoint y: 115, distance: 46.9
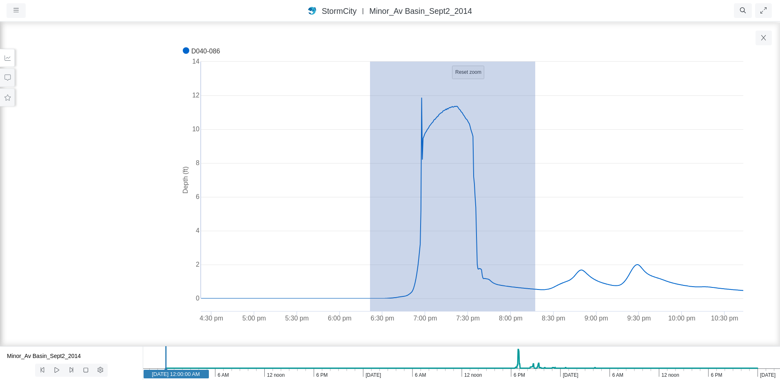
drag, startPoint x: 370, startPoint y: 186, endPoint x: 535, endPoint y: 190, distance: 165.3
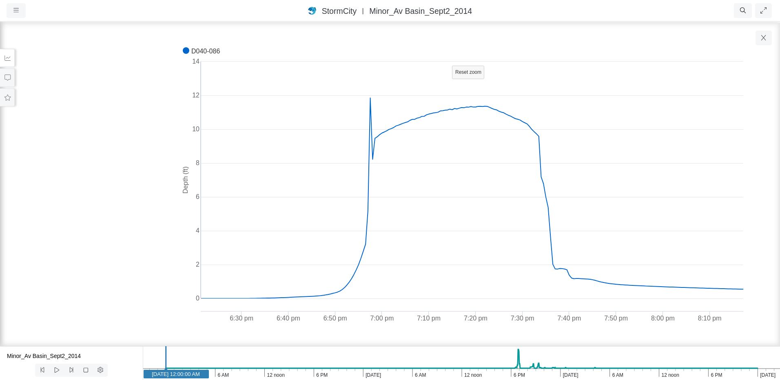
click at [450, 109] on rect at bounding box center [461, 184] width 572 height 289
click at [464, 74] on text "Reset zoom" at bounding box center [468, 72] width 26 height 6
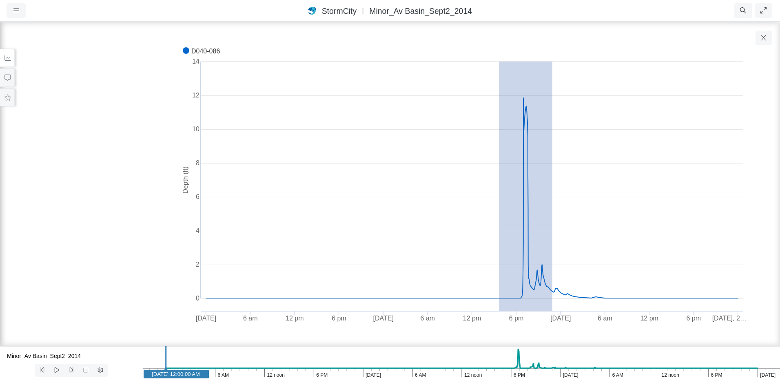
drag, startPoint x: 499, startPoint y: 146, endPoint x: 552, endPoint y: 152, distance: 53.7
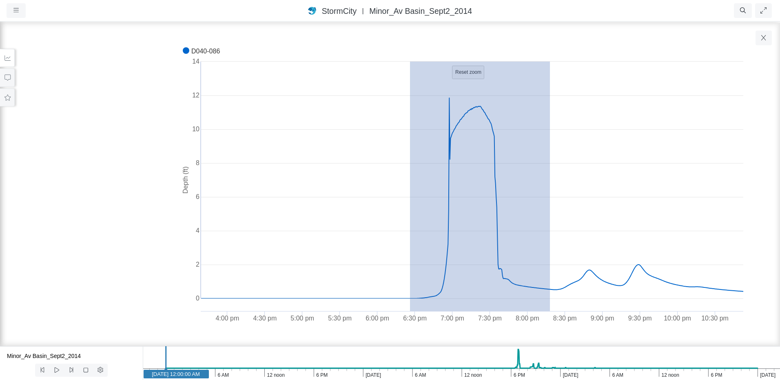
drag, startPoint x: 410, startPoint y: 154, endPoint x: 550, endPoint y: 157, distance: 140.0
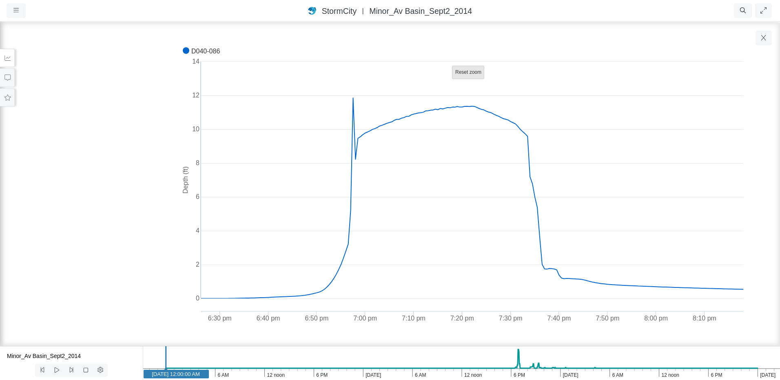
click at [456, 72] on text "Reset zoom" at bounding box center [468, 72] width 26 height 6
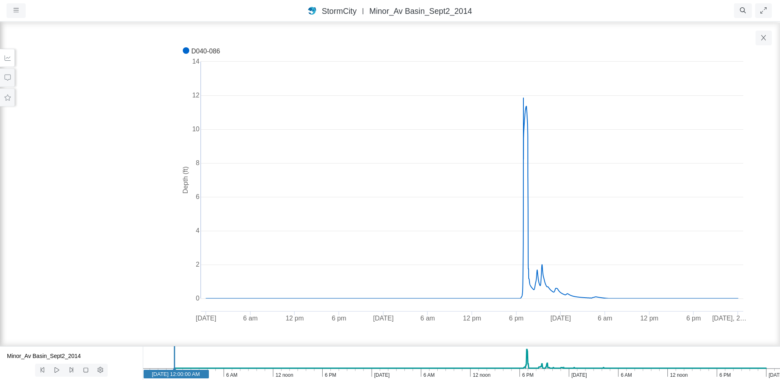
drag, startPoint x: 191, startPoint y: 379, endPoint x: 198, endPoint y: 372, distance: 9.6
click at [198, 372] on icon "Sep 4, 2014 6 PM 12 noon 6 AM Sep 3, 2014 6 PM 12 noon 6 AM Sep 2, 2014 6 PM 12…" at bounding box center [461, 363] width 637 height 34
drag, startPoint x: 190, startPoint y: 378, endPoint x: 182, endPoint y: 375, distance: 8.4
click at [182, 375] on icon "Sep 4, 2014 6 PM 12 noon 6 AM Sep 3, 2014 6 PM 12 noon 6 AM Sep 2, 2014 6 PM 12…" at bounding box center [461, 363] width 637 height 34
click at [765, 40] on icon "button" at bounding box center [763, 38] width 4 height 6
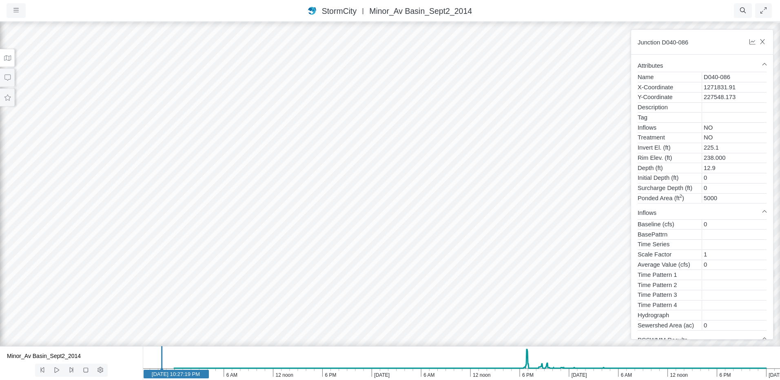
click at [6, 55] on icon at bounding box center [7, 57] width 7 height 5
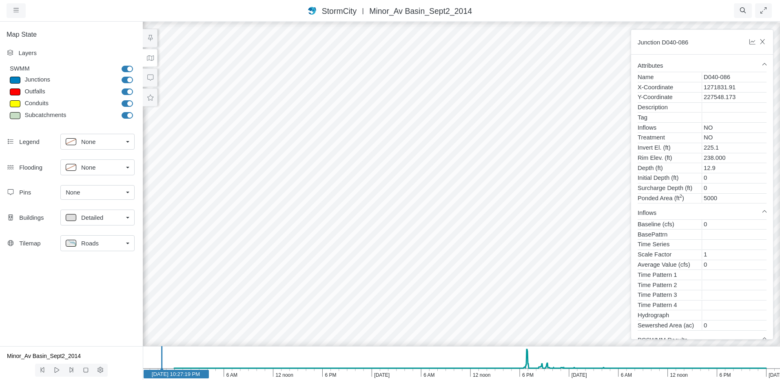
click at [124, 168] on link "None" at bounding box center [97, 168] width 74 height 16
drag, startPoint x: 396, startPoint y: 256, endPoint x: 377, endPoint y: 239, distance: 25.1
click at [377, 239] on div at bounding box center [461, 200] width 780 height 359
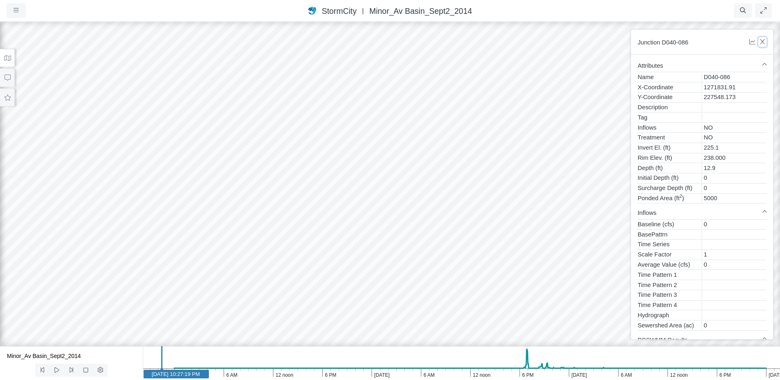
click at [765, 37] on button "button" at bounding box center [762, 42] width 9 height 10
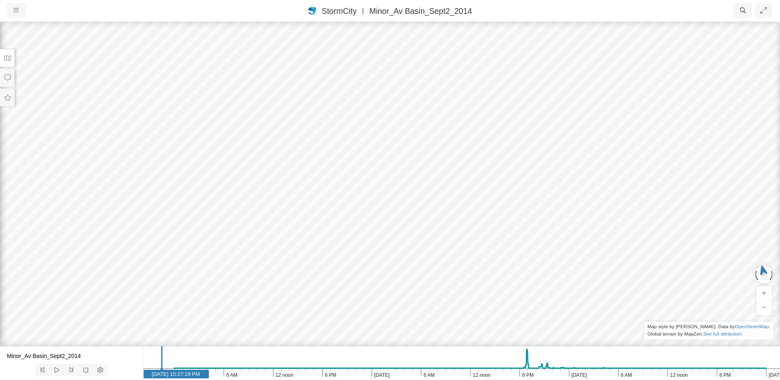
drag, startPoint x: 313, startPoint y: 231, endPoint x: 312, endPoint y: 204, distance: 26.9
click at [312, 204] on div at bounding box center [390, 200] width 780 height 359
drag, startPoint x: 310, startPoint y: 217, endPoint x: 310, endPoint y: 200, distance: 16.7
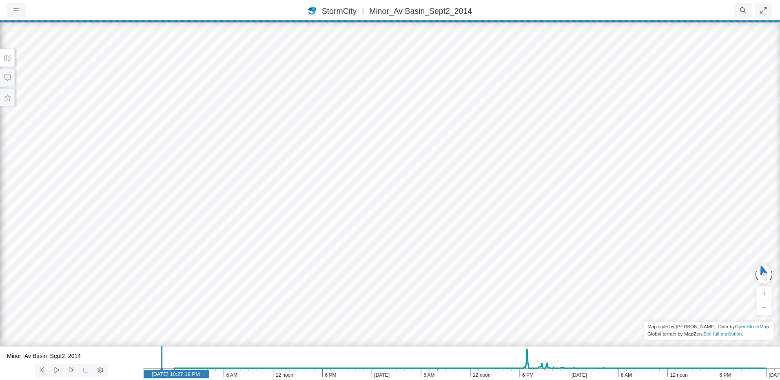
drag, startPoint x: 310, startPoint y: 199, endPoint x: 312, endPoint y: 229, distance: 30.2
click at [312, 229] on div at bounding box center [390, 200] width 780 height 359
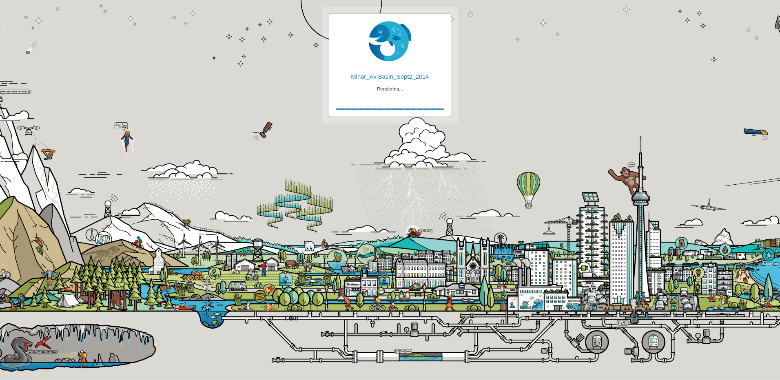
checkbox input "true"
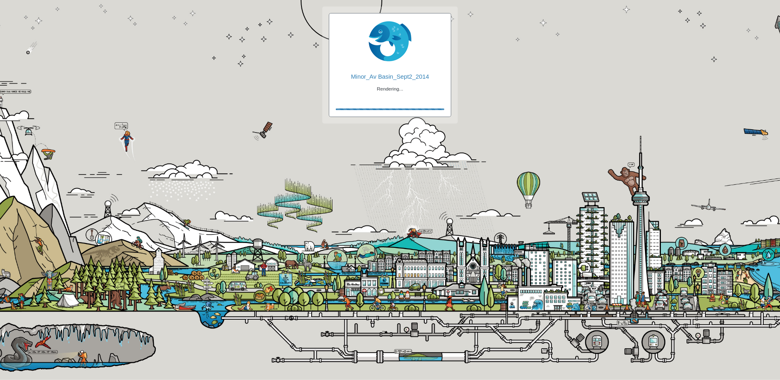
checkbox input "true"
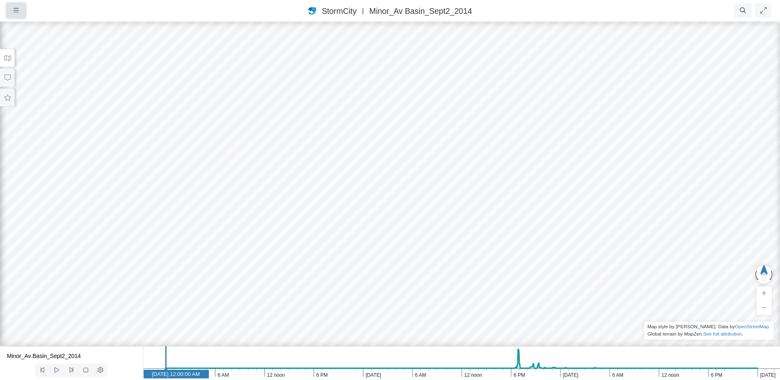
click at [15, 11] on icon "button" at bounding box center [15, 10] width 5 height 6
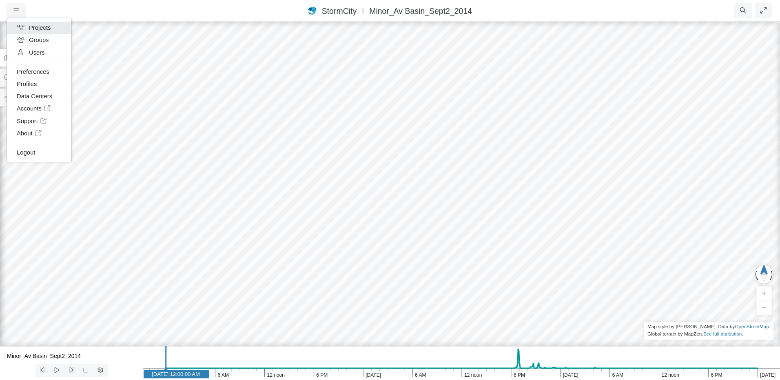
click at [31, 31] on link "Projects" at bounding box center [39, 28] width 64 height 12
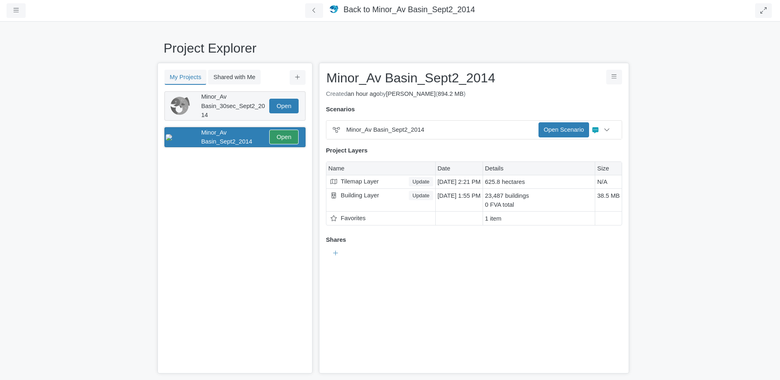
click at [236, 97] on div "Minor_Av Basin_30sec_Sept2_2014" at bounding box center [234, 105] width 66 height 27
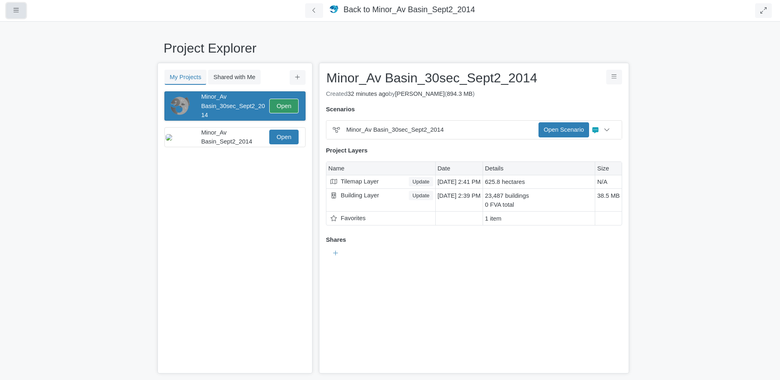
click at [17, 12] on icon "button" at bounding box center [15, 10] width 5 height 6
click at [32, 141] on link "Logout" at bounding box center [39, 140] width 64 height 12
